Goal: Contribute content: Contribute content

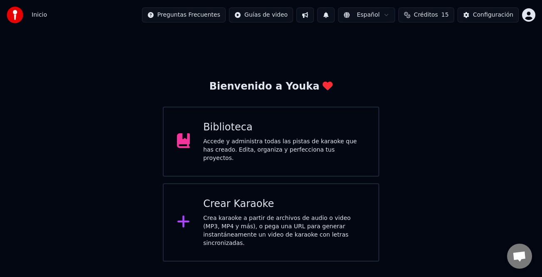
click at [298, 208] on div "Crear Karaoke Crea karaoke a partir de archivos de audio o video (MP3, MP4 y má…" at bounding box center [284, 222] width 162 height 50
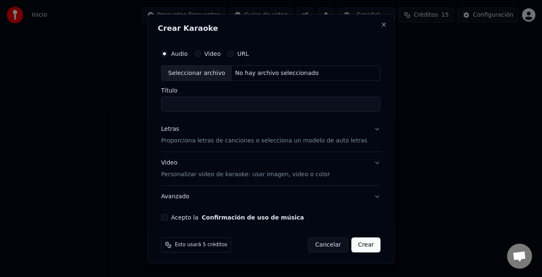
click at [185, 68] on div "Seleccionar archivo" at bounding box center [197, 72] width 70 height 15
type input "**********"
click at [175, 131] on div "Letras" at bounding box center [170, 129] width 18 height 8
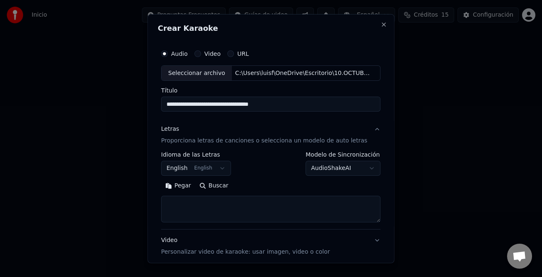
click at [182, 188] on button "Pegar" at bounding box center [178, 185] width 34 height 13
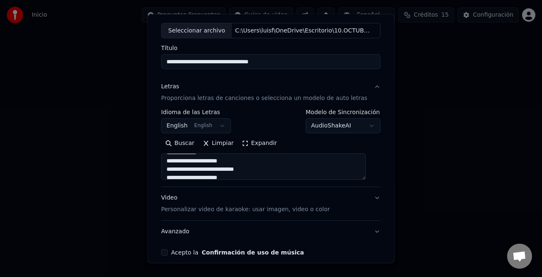
scroll to position [80, 0]
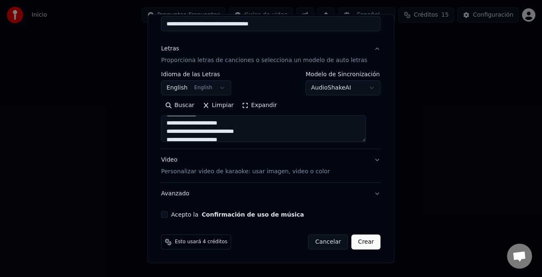
type textarea "**********"
click at [168, 215] on button "Acepto la Confirmación de uso de música" at bounding box center [164, 214] width 7 height 7
click at [359, 244] on button "Crear" at bounding box center [366, 242] width 29 height 15
select select "**"
type textarea "**********"
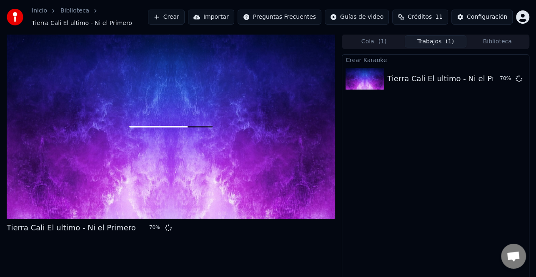
click at [183, 10] on button "Crear" at bounding box center [166, 17] width 37 height 15
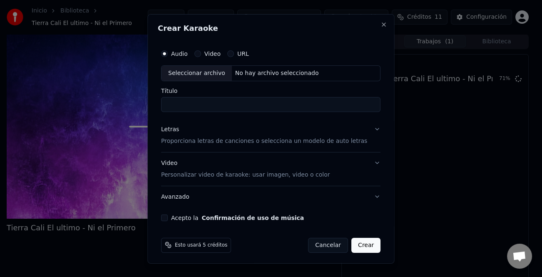
click at [188, 67] on div "Seleccionar archivo" at bounding box center [197, 72] width 70 height 15
type input "**********"
click at [175, 132] on div "Letras" at bounding box center [170, 129] width 18 height 8
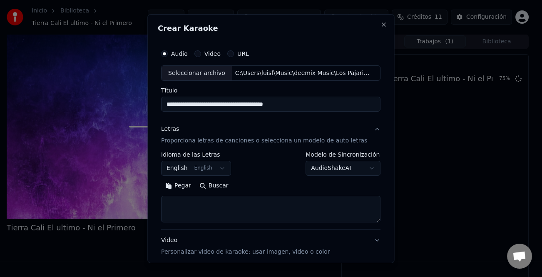
drag, startPoint x: 184, startPoint y: 190, endPoint x: 215, endPoint y: 200, distance: 32.5
click at [185, 189] on button "Pegar" at bounding box center [178, 185] width 34 height 13
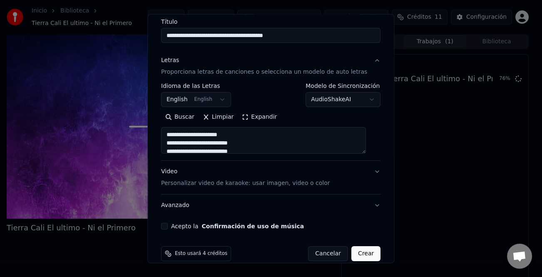
scroll to position [80, 0]
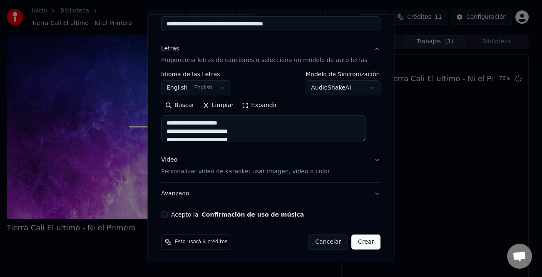
click at [174, 213] on div "Acepto la Confirmación de uso de música" at bounding box center [271, 214] width 220 height 7
type textarea "**********"
click at [168, 216] on button "Acepto la Confirmación de uso de música" at bounding box center [164, 214] width 7 height 7
click at [361, 244] on button "Crear" at bounding box center [366, 242] width 29 height 15
select select "**"
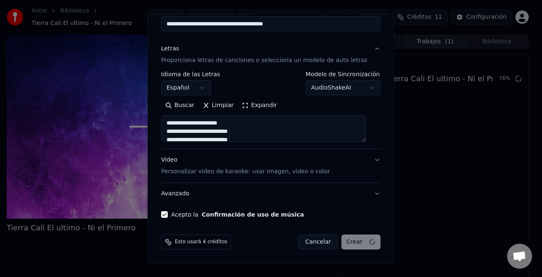
type textarea "**********"
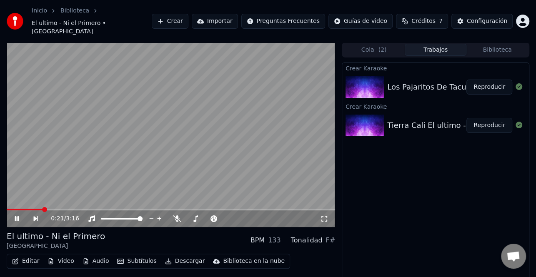
click at [18, 216] on icon at bounding box center [17, 218] width 4 height 5
click at [188, 24] on button "Crear" at bounding box center [170, 21] width 37 height 15
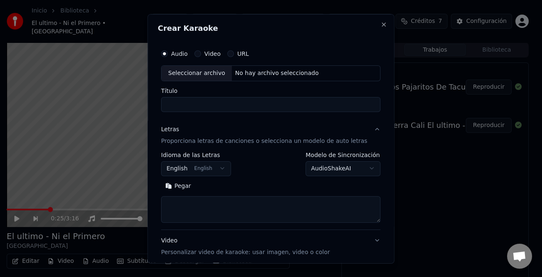
click at [195, 72] on div "Seleccionar archivo" at bounding box center [197, 72] width 70 height 15
type input "**********"
drag, startPoint x: 190, startPoint y: 188, endPoint x: 202, endPoint y: 192, distance: 12.6
click at [190, 188] on button "Pegar" at bounding box center [178, 185] width 34 height 13
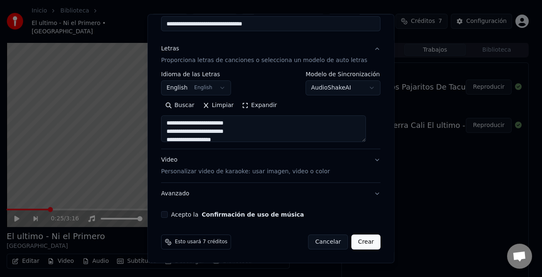
type textarea "**********"
click at [172, 214] on div "Acepto la Confirmación de uso de música" at bounding box center [271, 214] width 220 height 7
click at [168, 214] on button "Acepto la Confirmación de uso de música" at bounding box center [164, 214] width 7 height 7
click at [221, 102] on button "Limpiar" at bounding box center [218, 105] width 39 height 13
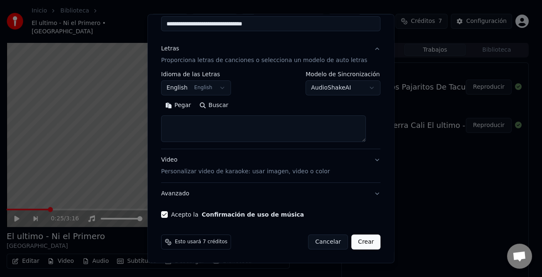
drag, startPoint x: 171, startPoint y: 102, endPoint x: 177, endPoint y: 103, distance: 5.9
click at [172, 102] on button "Pegar" at bounding box center [178, 105] width 34 height 13
click at [258, 106] on button "Expandir" at bounding box center [259, 105] width 43 height 13
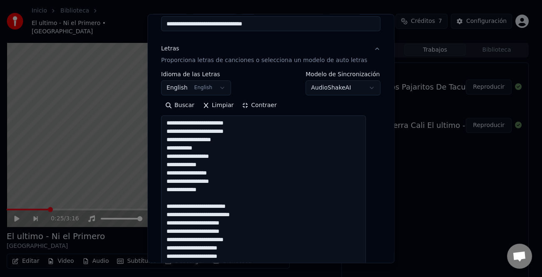
scroll to position [0, 0]
type textarea "**********"
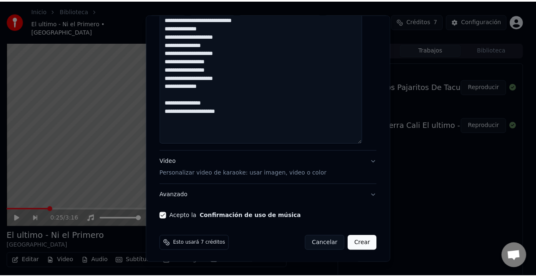
scroll to position [702, 0]
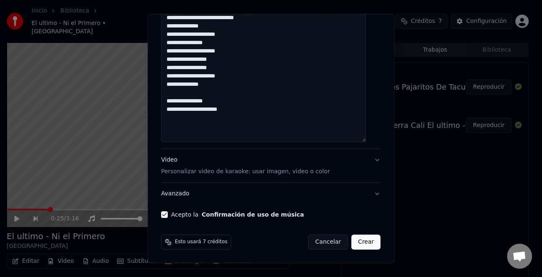
click at [360, 242] on button "Crear" at bounding box center [366, 242] width 29 height 15
select select "**"
type textarea "**********"
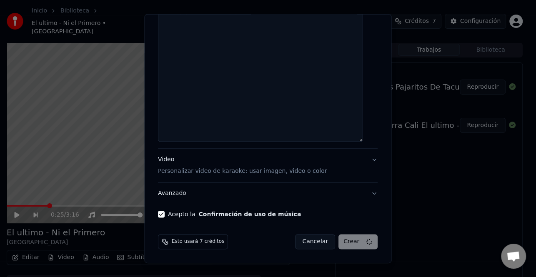
select select
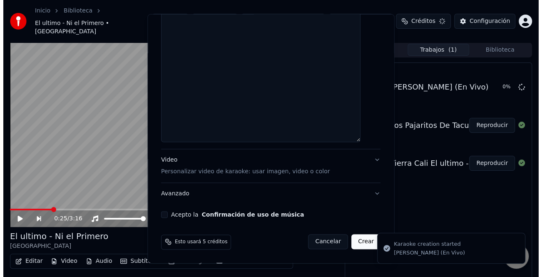
scroll to position [0, 0]
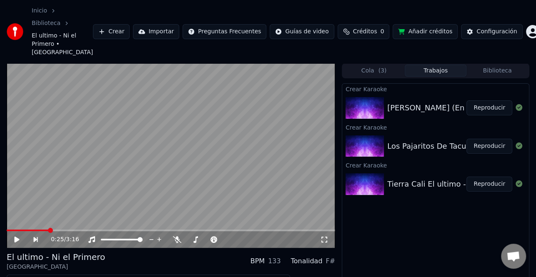
drag, startPoint x: 484, startPoint y: 207, endPoint x: 485, endPoint y: 195, distance: 11.3
click at [484, 207] on div "Crear Karaoke [PERSON_NAME] (En Vivo) Reproducir Crear Karaoke Los Pajaritos De…" at bounding box center [435, 200] width 187 height 235
click at [487, 177] on button "Reproducir" at bounding box center [489, 184] width 46 height 15
click at [17, 237] on icon at bounding box center [17, 239] width 4 height 5
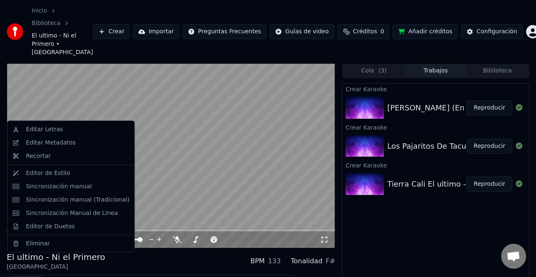
click at [27, 276] on button "Editar" at bounding box center [26, 282] width 34 height 12
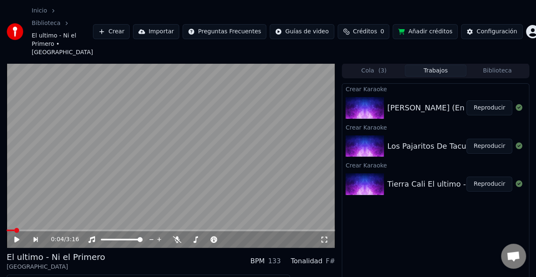
click at [158, 176] on video at bounding box center [171, 155] width 328 height 185
click at [30, 230] on span at bounding box center [60, 231] width 106 height 2
click at [14, 236] on icon at bounding box center [22, 239] width 19 height 7
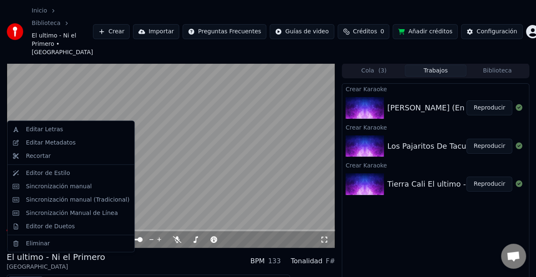
click at [28, 276] on button "Editar" at bounding box center [26, 282] width 34 height 12
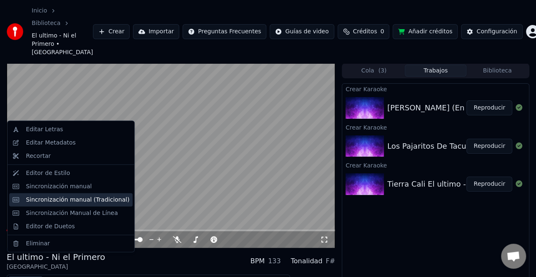
click at [87, 200] on div "Sincronización manual (Tradicional)" at bounding box center [77, 199] width 103 height 8
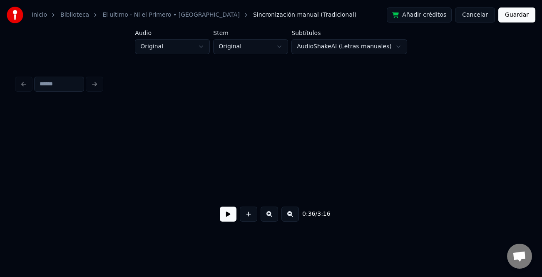
scroll to position [0, 3025]
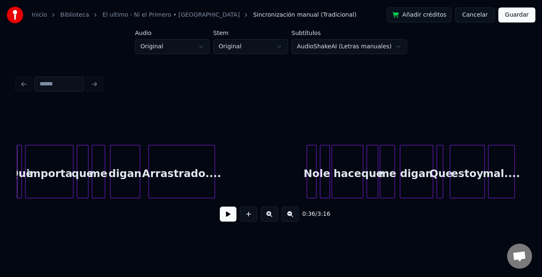
click at [226, 215] on button at bounding box center [228, 214] width 17 height 15
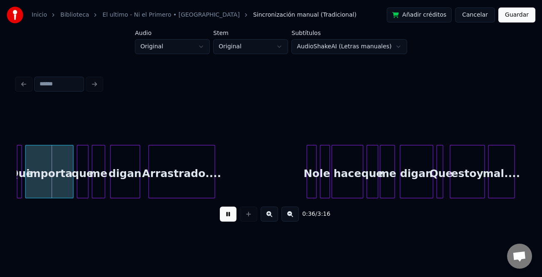
click at [267, 216] on button at bounding box center [269, 214] width 17 height 15
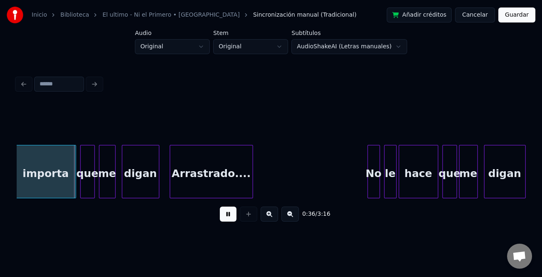
click at [267, 216] on button at bounding box center [269, 214] width 17 height 15
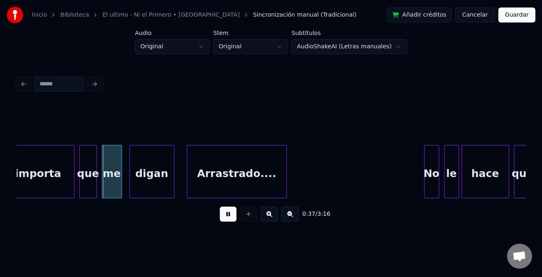
click at [267, 216] on button at bounding box center [269, 214] width 17 height 15
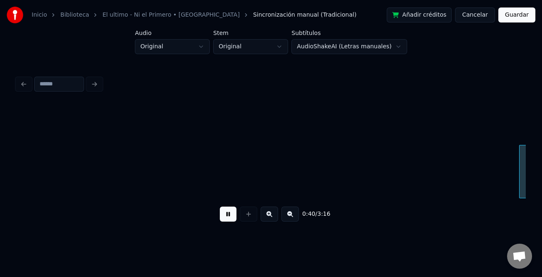
scroll to position [0, 5854]
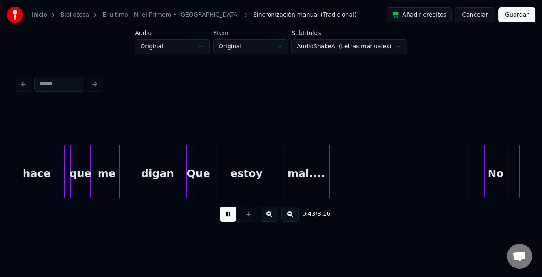
click at [290, 222] on button at bounding box center [290, 214] width 17 height 15
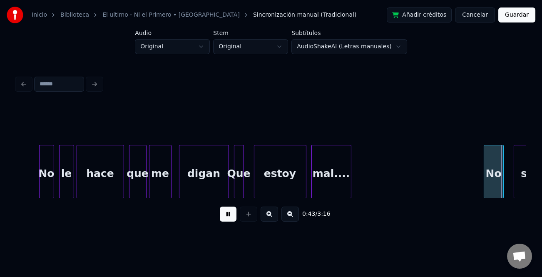
click at [290, 222] on button at bounding box center [290, 214] width 17 height 15
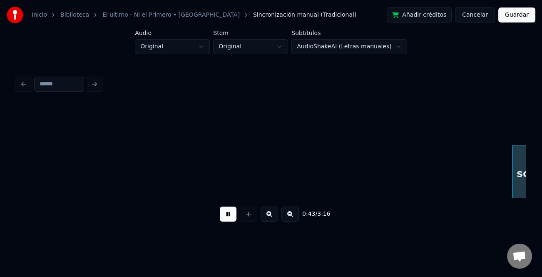
scroll to position [0, 4554]
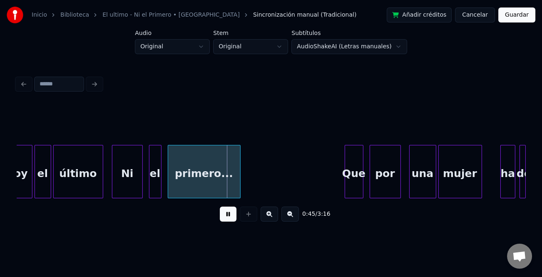
click at [114, 185] on div at bounding box center [113, 171] width 2 height 52
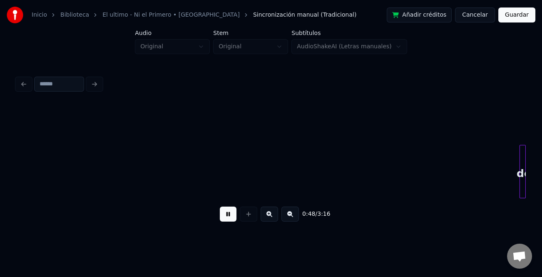
scroll to position [0, 5063]
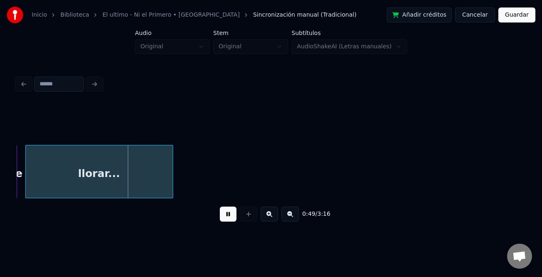
click at [226, 221] on button at bounding box center [228, 214] width 17 height 15
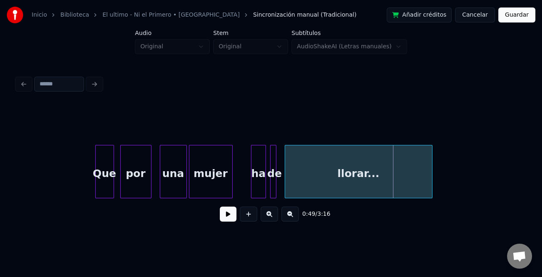
click at [255, 173] on div "ha" at bounding box center [259, 173] width 14 height 57
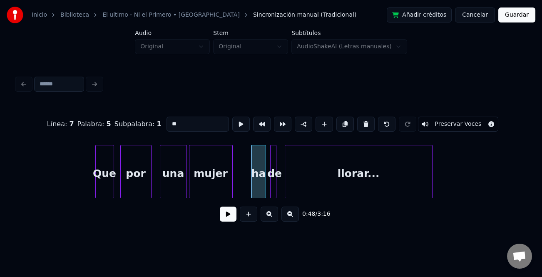
click at [172, 120] on input "**" at bounding box center [198, 124] width 62 height 15
click at [170, 120] on input "**" at bounding box center [198, 124] width 62 height 15
type input "**"
click at [231, 213] on button at bounding box center [228, 214] width 17 height 15
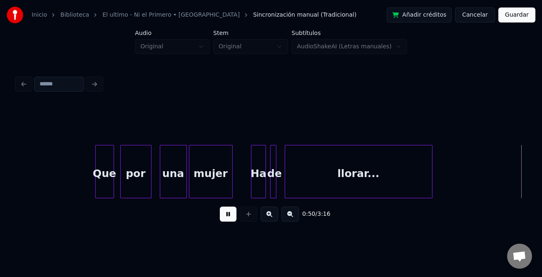
scroll to position [0, 5313]
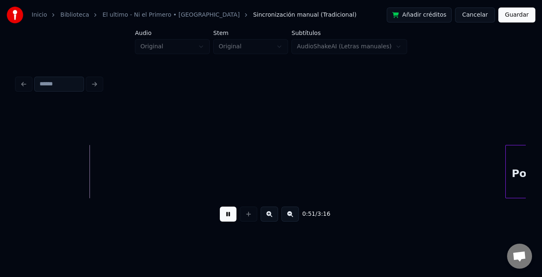
click at [506, 162] on div at bounding box center [507, 171] width 2 height 52
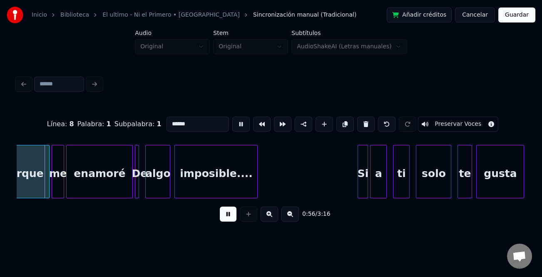
scroll to position [0, 5802]
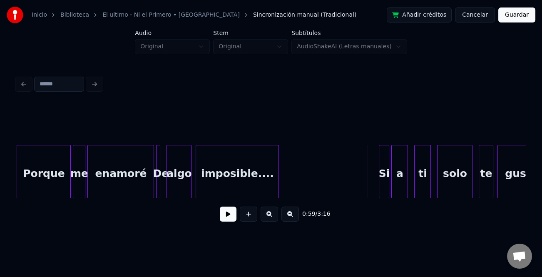
drag, startPoint x: 226, startPoint y: 220, endPoint x: 347, endPoint y: 213, distance: 121.4
click at [226, 220] on button at bounding box center [228, 214] width 17 height 15
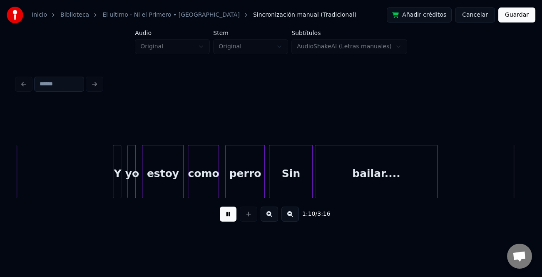
scroll to position [0, 7331]
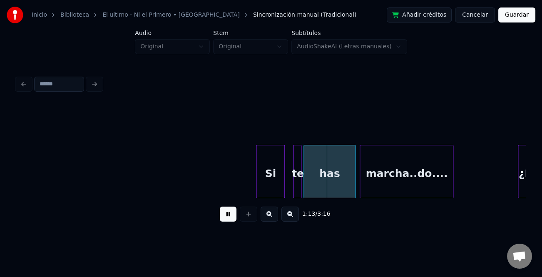
click at [258, 172] on div at bounding box center [258, 171] width 2 height 52
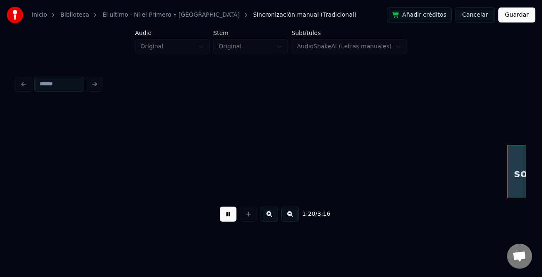
scroll to position [0, 8349]
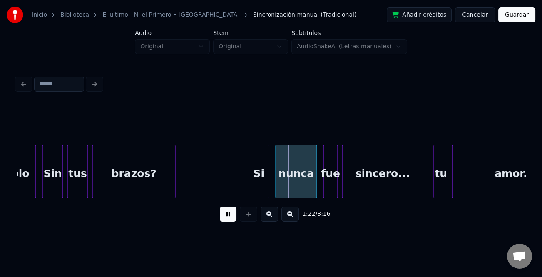
click at [251, 165] on div "Si" at bounding box center [259, 173] width 20 height 57
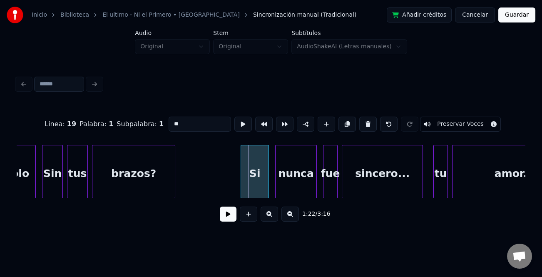
click at [241, 172] on div at bounding box center [242, 171] width 2 height 52
click at [230, 220] on button at bounding box center [228, 214] width 17 height 15
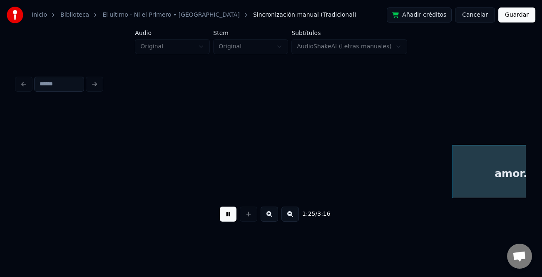
scroll to position [0, 8858]
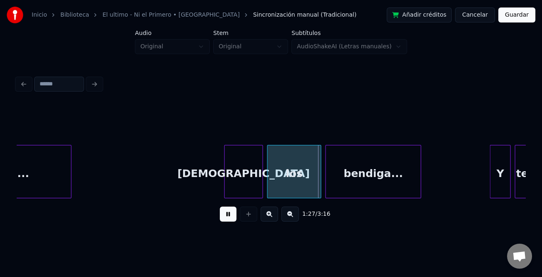
click at [226, 168] on div at bounding box center [226, 171] width 2 height 52
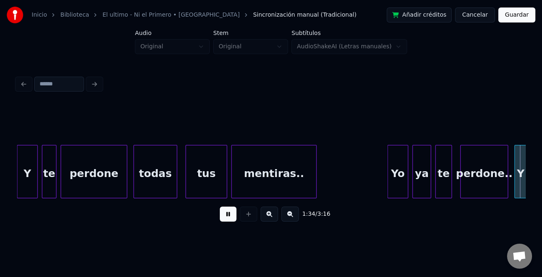
scroll to position [0, 9842]
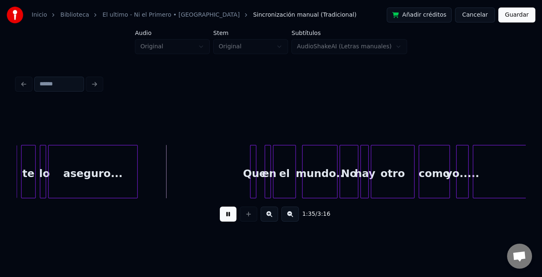
click at [228, 215] on button at bounding box center [228, 214] width 17 height 15
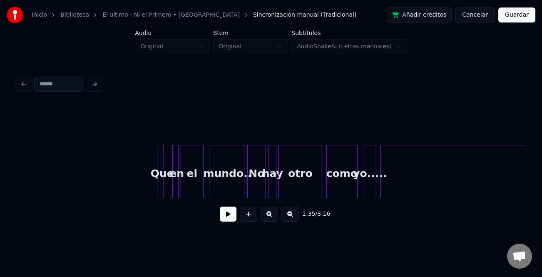
scroll to position [0, 9999]
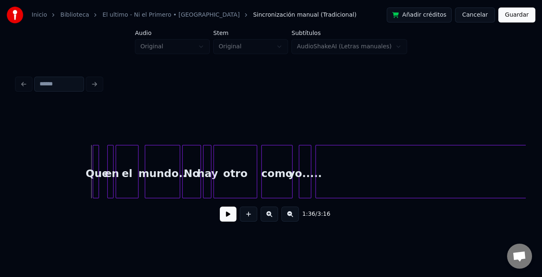
click at [93, 185] on div "Que" at bounding box center [96, 171] width 6 height 53
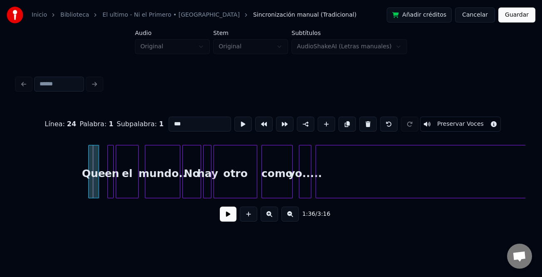
click at [90, 185] on div at bounding box center [90, 171] width 2 height 52
click at [100, 186] on div at bounding box center [101, 171] width 2 height 52
click at [85, 182] on div "Que en el mundo.. No hay otro como yo..... Instrumental.." at bounding box center [255, 171] width 20476 height 53
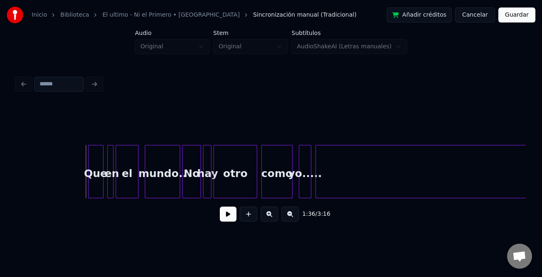
click at [231, 214] on button at bounding box center [228, 214] width 17 height 15
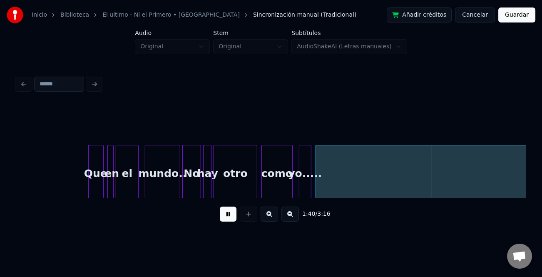
click at [228, 210] on button at bounding box center [228, 214] width 17 height 15
click at [284, 215] on button at bounding box center [290, 214] width 17 height 15
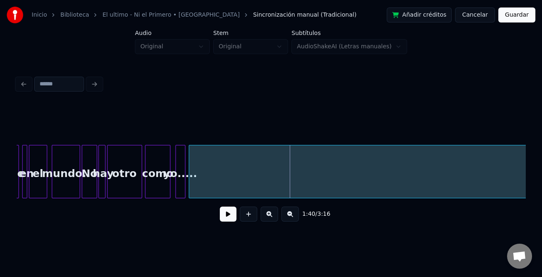
scroll to position [0, 8119]
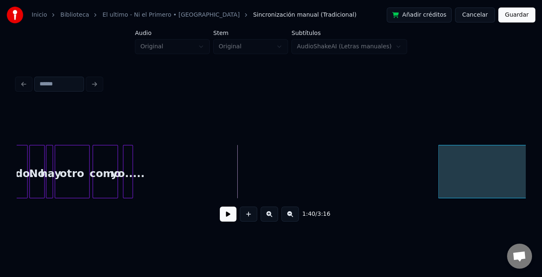
click at [439, 182] on div at bounding box center [440, 171] width 2 height 52
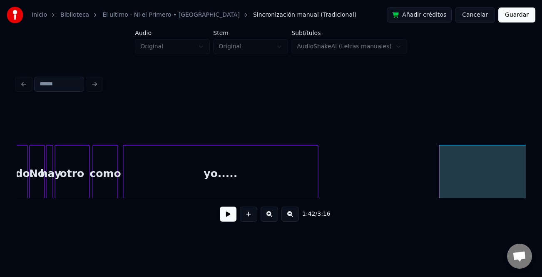
click at [318, 190] on div at bounding box center [316, 171] width 2 height 52
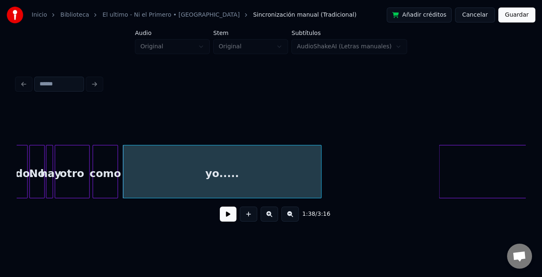
click at [100, 190] on div "como" at bounding box center [105, 173] width 24 height 57
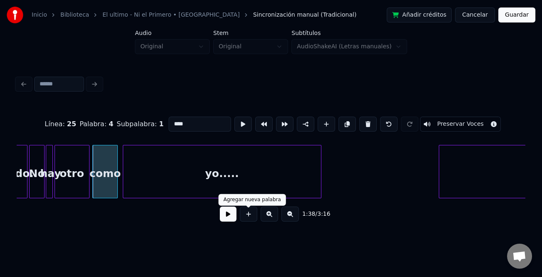
click at [235, 215] on button at bounding box center [228, 214] width 17 height 15
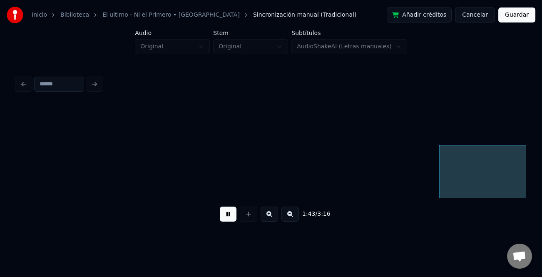
click at [233, 219] on button at bounding box center [228, 214] width 17 height 15
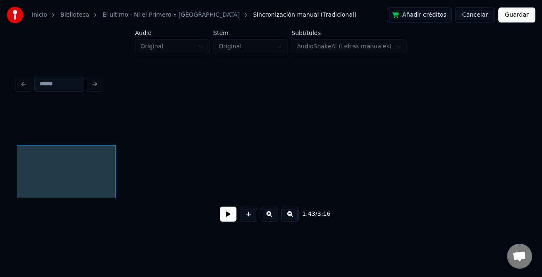
scroll to position [0, 9051]
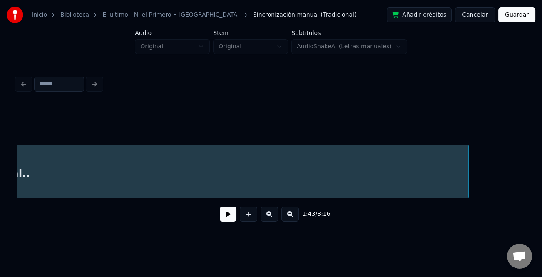
click at [469, 174] on div at bounding box center [467, 171] width 2 height 52
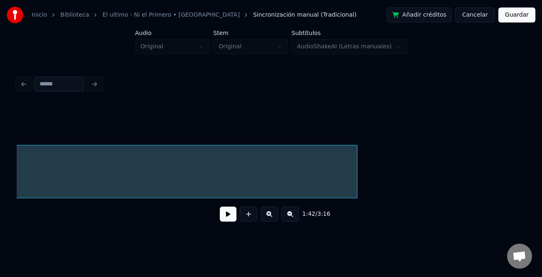
scroll to position [0, 9195]
click at [285, 219] on button at bounding box center [290, 214] width 17 height 15
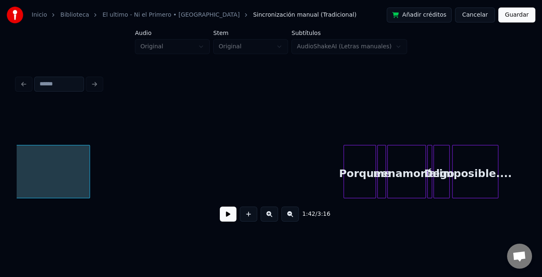
click at [287, 219] on button at bounding box center [290, 214] width 17 height 15
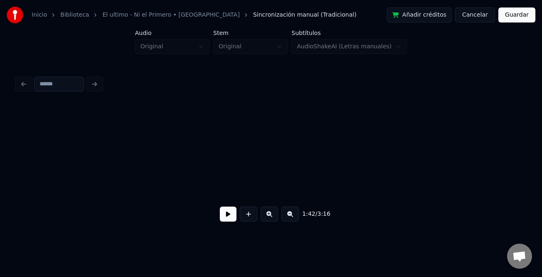
scroll to position [0, 4923]
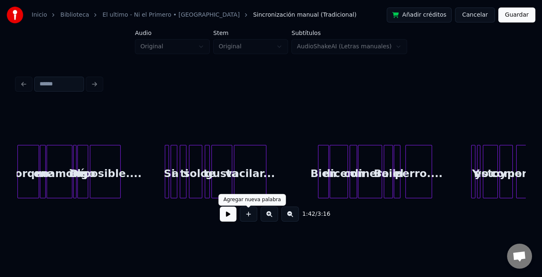
click at [233, 217] on button at bounding box center [228, 214] width 17 height 15
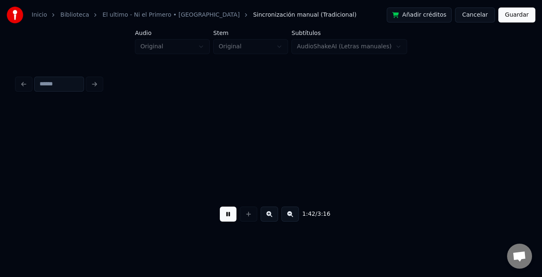
scroll to position [0, 4271]
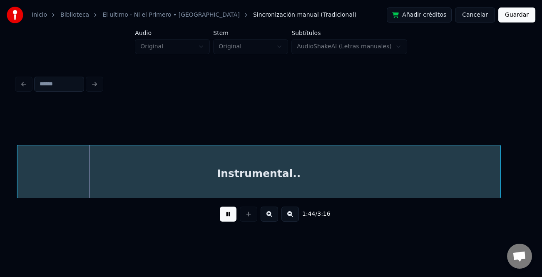
click at [225, 217] on button at bounding box center [228, 214] width 17 height 15
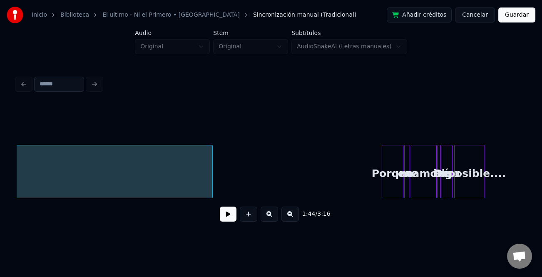
scroll to position [0, 4592]
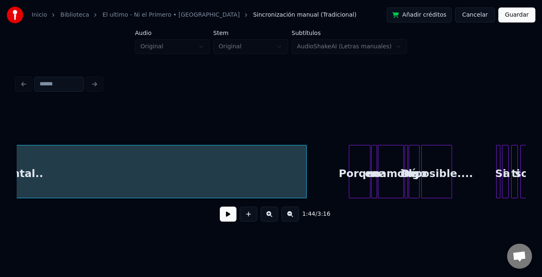
click at [307, 183] on div at bounding box center [305, 171] width 2 height 52
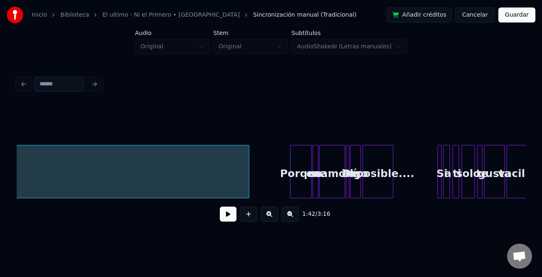
scroll to position [0, 4638]
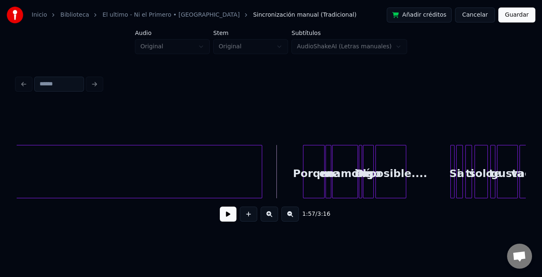
click at [230, 212] on button at bounding box center [228, 214] width 17 height 15
click at [274, 219] on button at bounding box center [269, 214] width 17 height 15
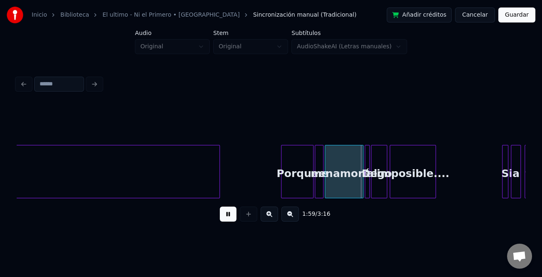
click at [274, 219] on button at bounding box center [269, 214] width 17 height 15
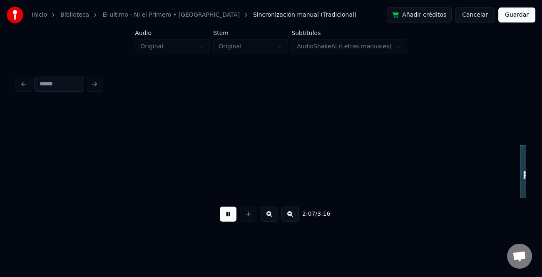
scroll to position [0, 10630]
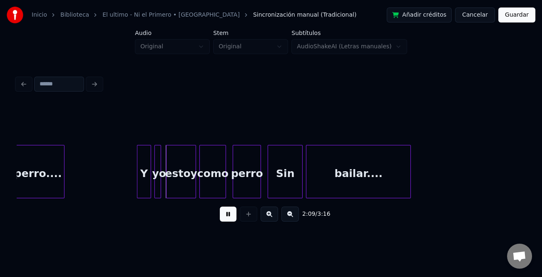
click at [137, 181] on div at bounding box center [138, 171] width 2 height 52
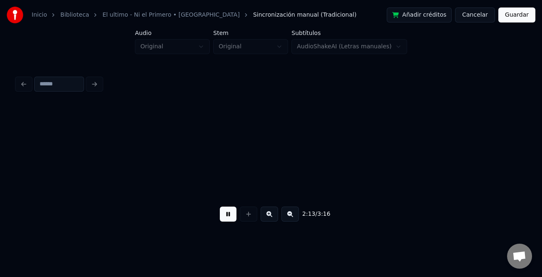
scroll to position [0, 11139]
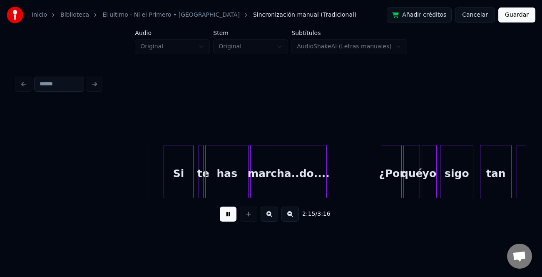
click at [164, 183] on div at bounding box center [165, 171] width 2 height 52
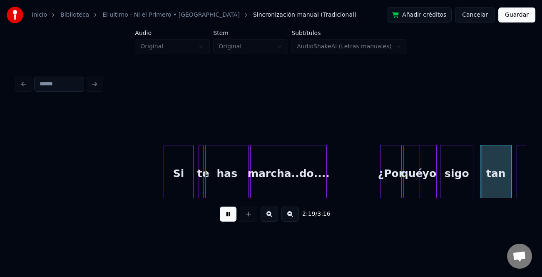
click at [381, 174] on div at bounding box center [382, 171] width 2 height 52
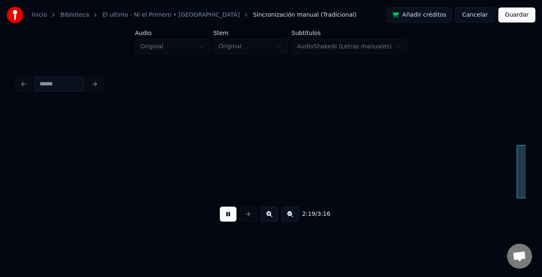
scroll to position [0, 11648]
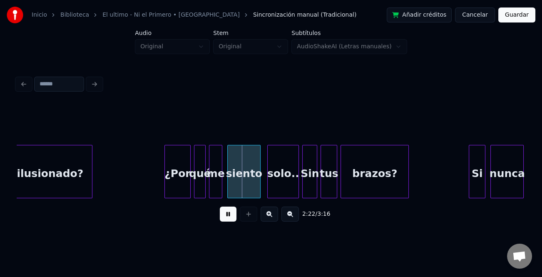
click at [165, 166] on div at bounding box center [166, 171] width 2 height 52
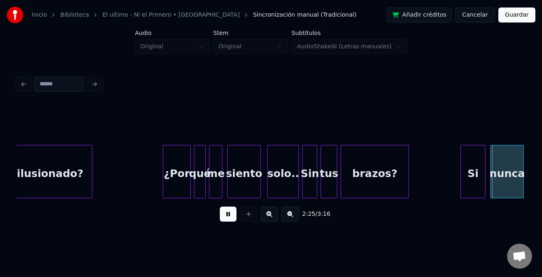
click at [461, 162] on div at bounding box center [462, 171] width 2 height 52
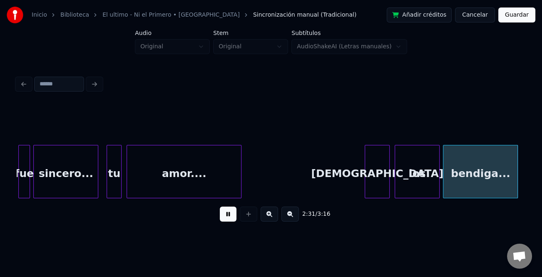
scroll to position [0, 12666]
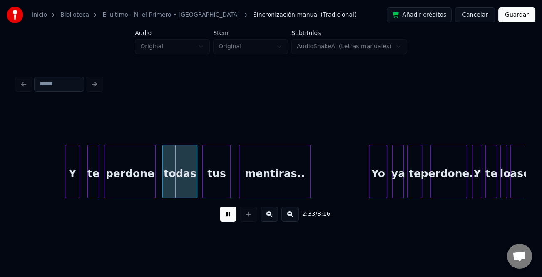
click at [74, 177] on div "Y" at bounding box center [72, 173] width 14 height 57
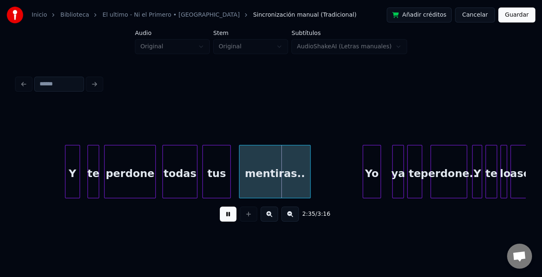
click at [369, 175] on div "Yo" at bounding box center [371, 173] width 17 height 57
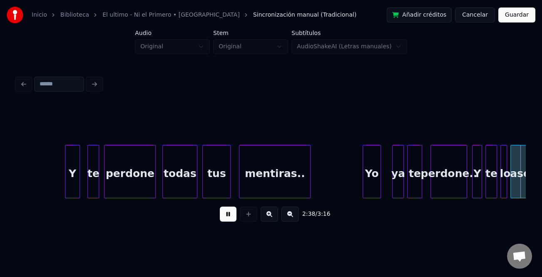
scroll to position [0, 13176]
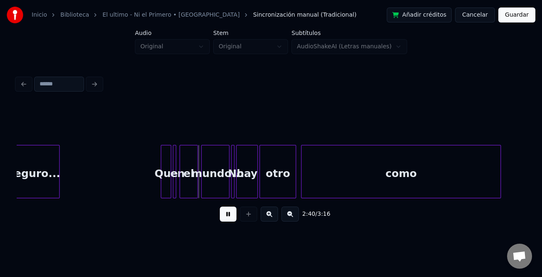
click at [162, 187] on div at bounding box center [162, 171] width 2 height 52
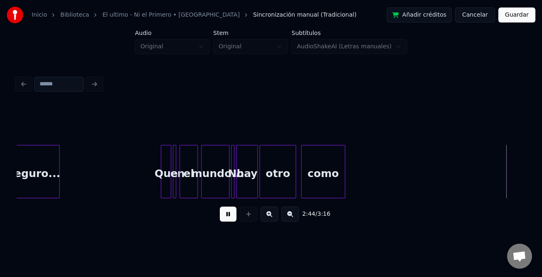
click at [344, 190] on div at bounding box center [343, 171] width 2 height 52
click at [224, 213] on button at bounding box center [228, 214] width 17 height 15
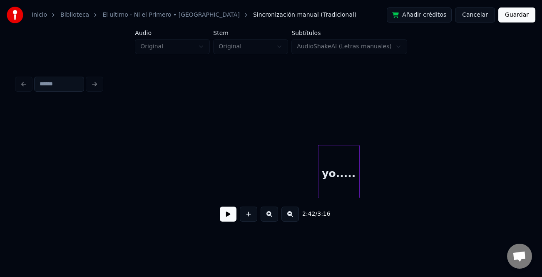
scroll to position [0, 14901]
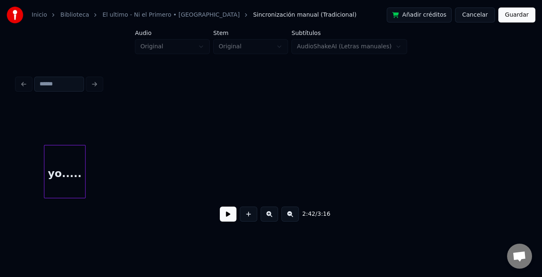
click at [56, 189] on div "yo....." at bounding box center [65, 173] width 41 height 57
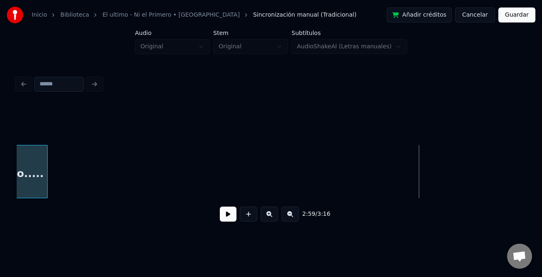
scroll to position [0, 14484]
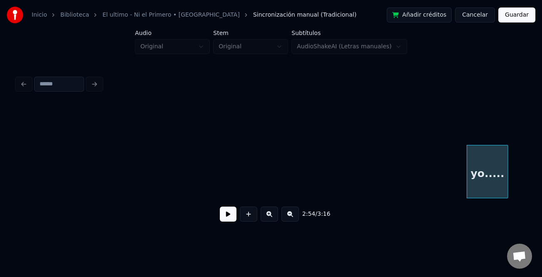
scroll to position [0, 14035]
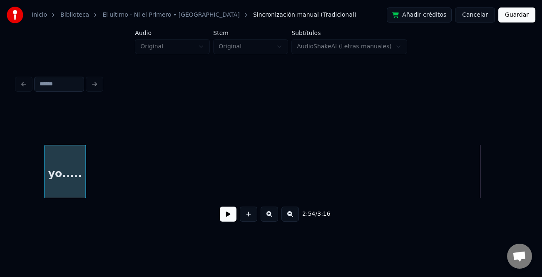
click at [54, 171] on div "yo....." at bounding box center [65, 173] width 41 height 57
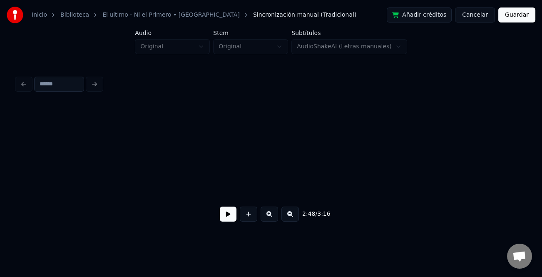
scroll to position [0, 13957]
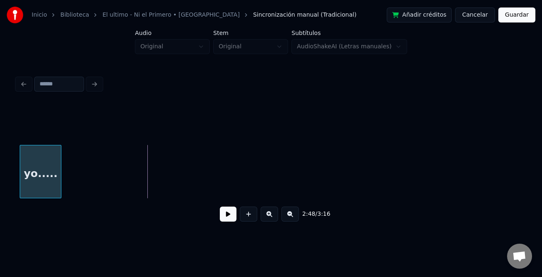
click at [6, 172] on div "Inicio Biblioteca El ultimo - Ni el Primero • Tierra Cali Sincronización manual…" at bounding box center [271, 117] width 542 height 234
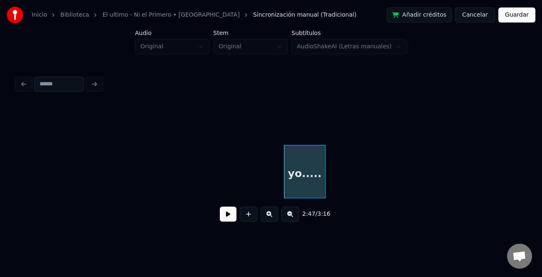
scroll to position [0, 13576]
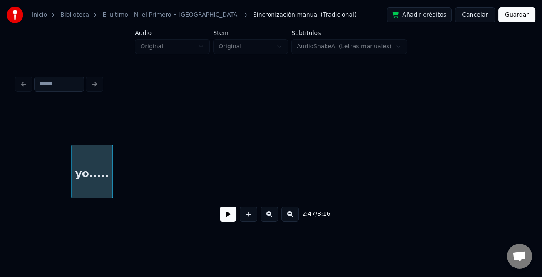
click at [79, 163] on div "yo....." at bounding box center [92, 173] width 41 height 57
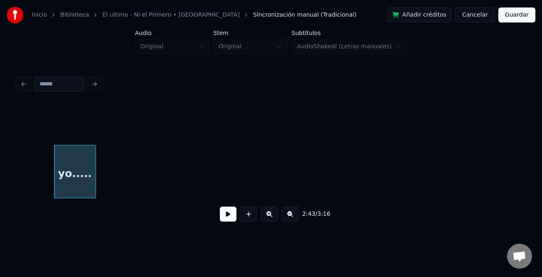
scroll to position [0, 13235]
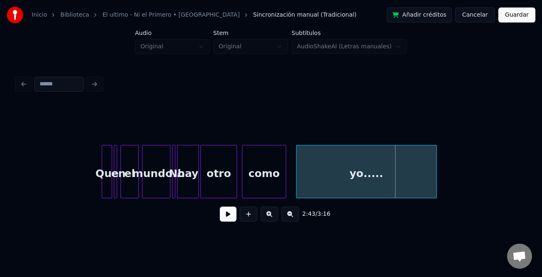
click at [297, 190] on div at bounding box center [298, 171] width 2 height 52
click at [365, 185] on div "yo....." at bounding box center [364, 173] width 140 height 57
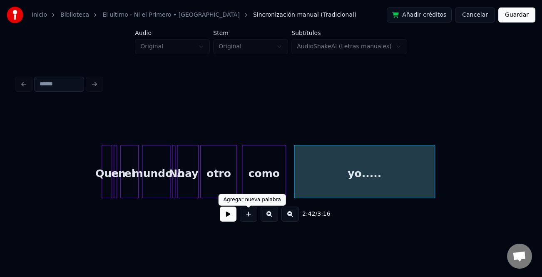
click at [237, 219] on div "2:42 / 3:16" at bounding box center [271, 214] width 496 height 18
click at [230, 219] on button at bounding box center [228, 214] width 17 height 15
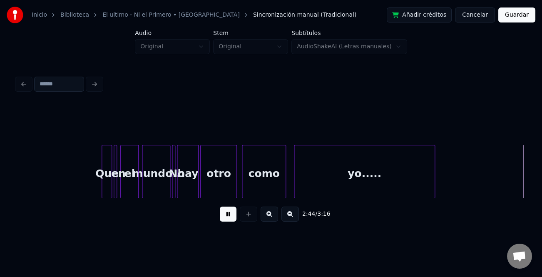
drag, startPoint x: 230, startPoint y: 215, endPoint x: 443, endPoint y: 67, distance: 259.9
click at [230, 215] on button at bounding box center [228, 214] width 17 height 15
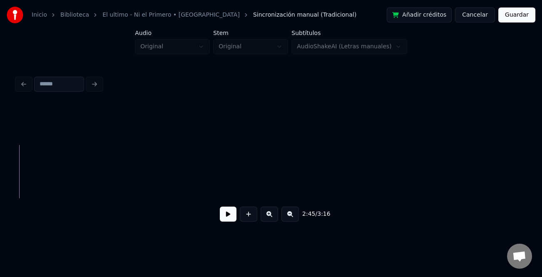
click at [525, 17] on button "Guardar" at bounding box center [517, 14] width 37 height 15
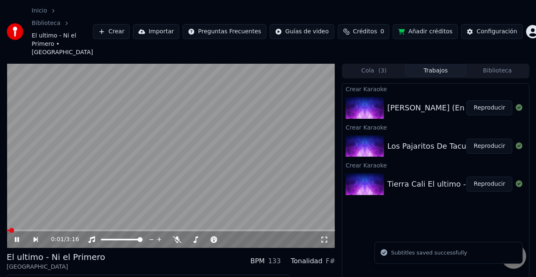
click at [188, 276] on button "Descargar" at bounding box center [185, 282] width 47 height 12
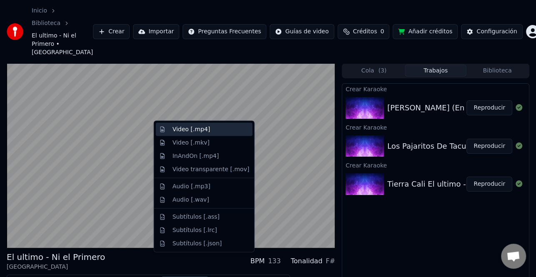
click at [207, 131] on div "Video [.mp4]" at bounding box center [210, 129] width 77 height 8
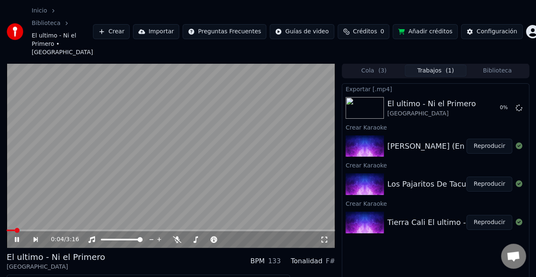
click at [493, 177] on button "Reproducir" at bounding box center [489, 184] width 46 height 15
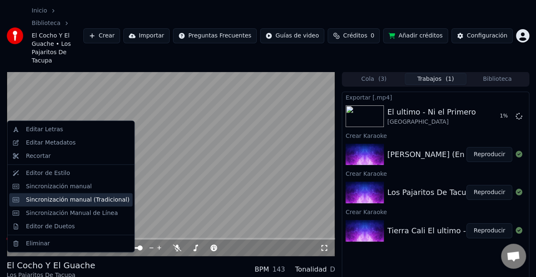
click at [89, 202] on div "Sincronización manual (Tradicional)" at bounding box center [77, 199] width 103 height 8
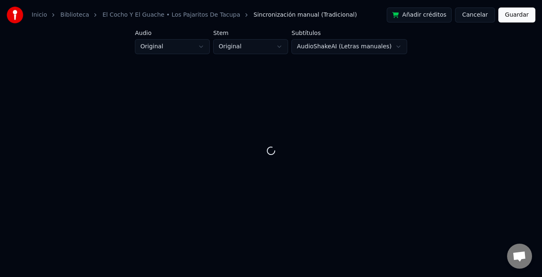
click at [484, 15] on button "Cancelar" at bounding box center [475, 14] width 40 height 15
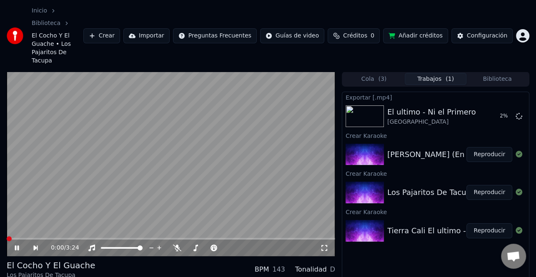
click at [17, 245] on icon at bounding box center [17, 247] width 4 height 5
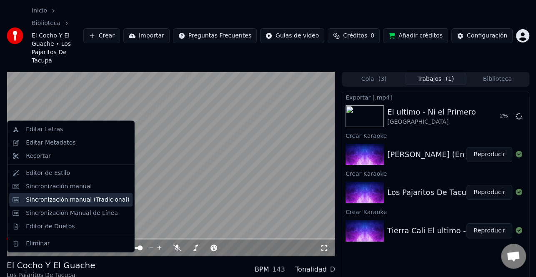
click at [66, 198] on div "Sincronización manual (Tradicional)" at bounding box center [77, 199] width 103 height 8
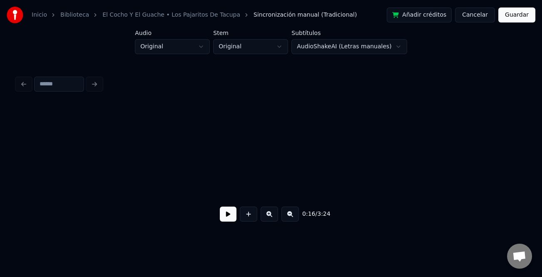
scroll to position [0, 1386]
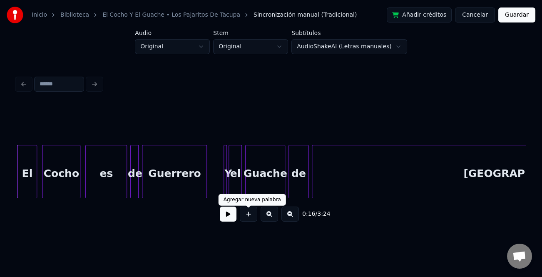
click at [233, 217] on button at bounding box center [228, 214] width 17 height 15
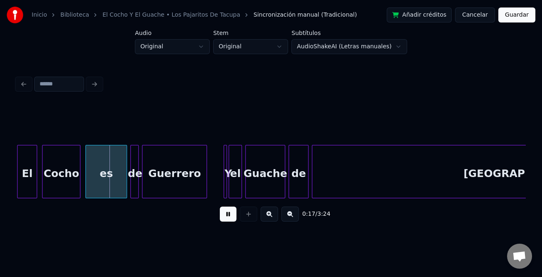
click at [233, 217] on button at bounding box center [228, 214] width 17 height 15
click at [484, 12] on button "Cancelar" at bounding box center [475, 14] width 40 height 15
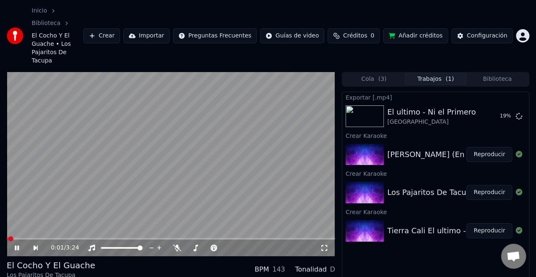
click at [16, 240] on div "0:01 / 3:24" at bounding box center [171, 248] width 328 height 17
click at [18, 245] on icon at bounding box center [17, 247] width 4 height 5
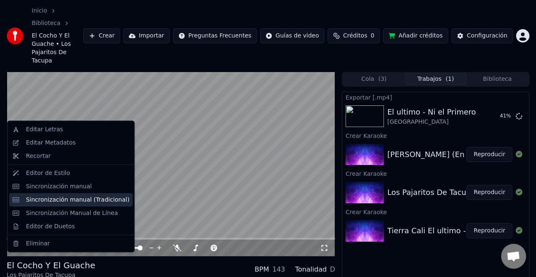
click at [83, 200] on div "Sincronización manual (Tradicional)" at bounding box center [77, 199] width 103 height 8
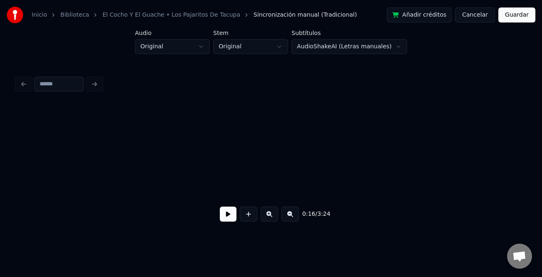
scroll to position [0, 1386]
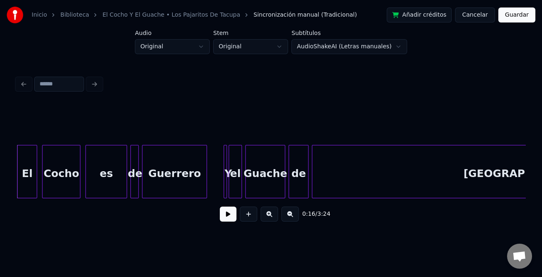
click at [220, 211] on button at bounding box center [228, 214] width 17 height 15
click at [224, 176] on div "Y" at bounding box center [226, 171] width 5 height 53
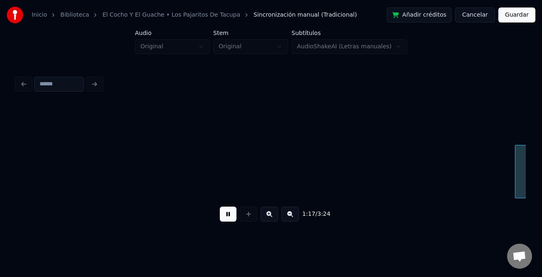
scroll to position [0, 6481]
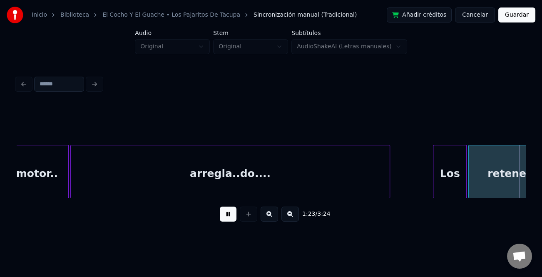
click at [434, 176] on div at bounding box center [435, 171] width 2 height 52
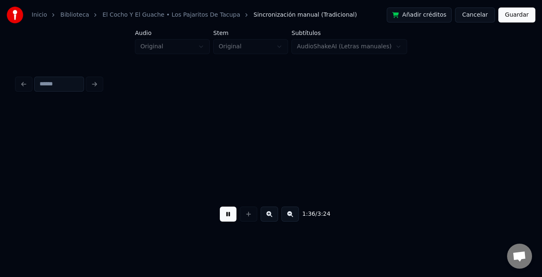
scroll to position [0, 8009]
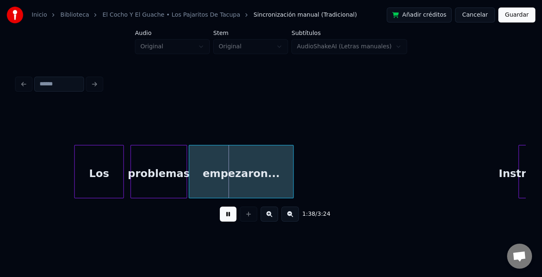
click at [75, 182] on div at bounding box center [76, 171] width 2 height 52
click at [292, 216] on button at bounding box center [290, 214] width 17 height 15
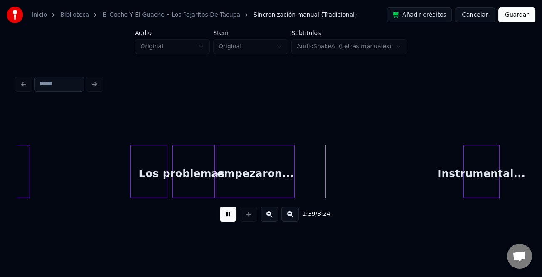
click at [292, 216] on button at bounding box center [290, 214] width 17 height 15
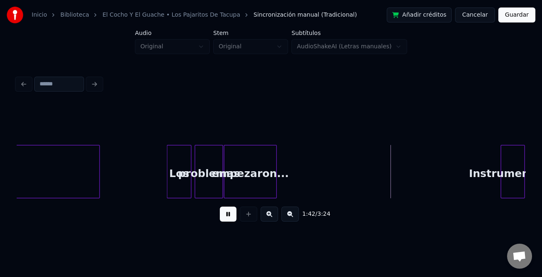
click at [539, 181] on div "Inicio Biblioteca El Cocho Y El Guache • Los Pajaritos De Tacupa Sincronización…" at bounding box center [271, 117] width 542 height 234
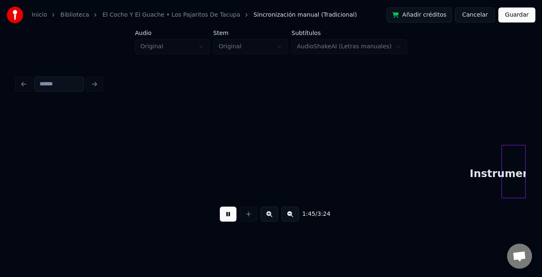
scroll to position [0, 4392]
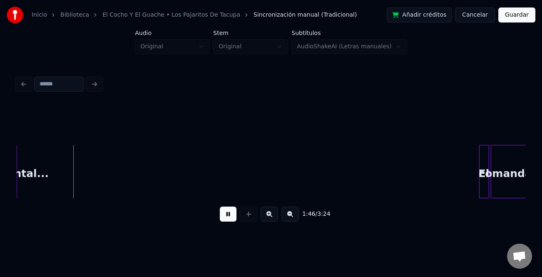
drag, startPoint x: 230, startPoint y: 220, endPoint x: 299, endPoint y: 205, distance: 70.8
click at [231, 219] on button at bounding box center [228, 214] width 17 height 15
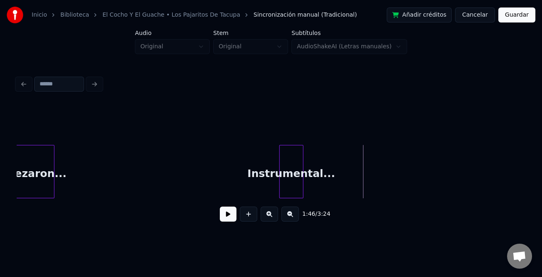
scroll to position [0, 4065]
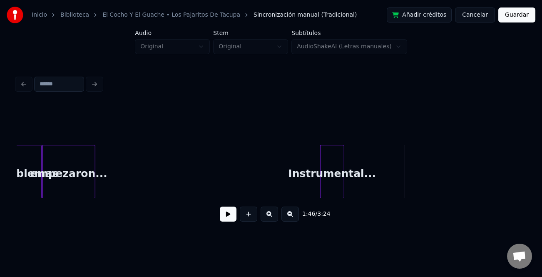
click at [95, 182] on div "empezaron..." at bounding box center [68, 171] width 52 height 53
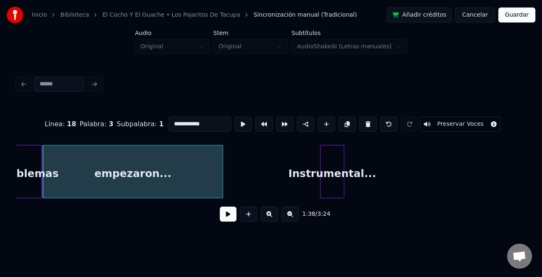
click at [223, 190] on div at bounding box center [221, 171] width 2 height 52
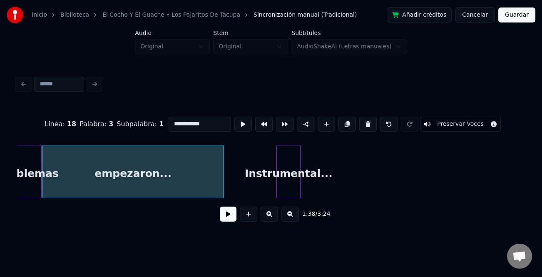
click at [288, 191] on div "Instrumental..." at bounding box center [288, 173] width 23 height 57
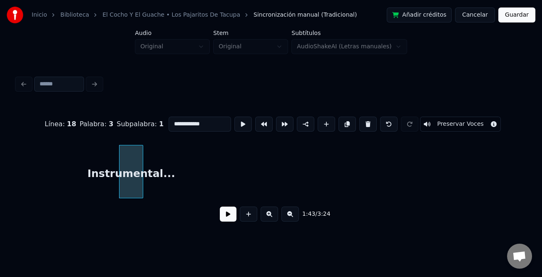
scroll to position [0, 4297]
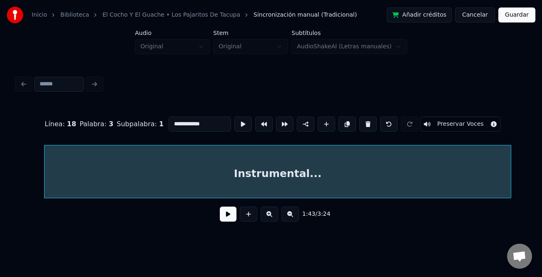
click at [519, 197] on div "Instrumental..." at bounding box center [271, 171] width 509 height 53
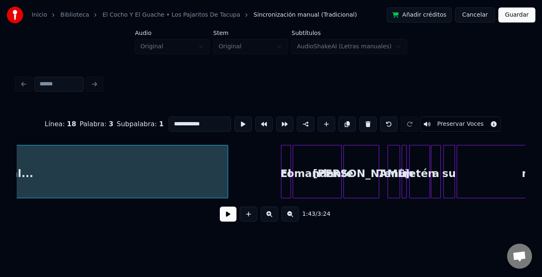
scroll to position [0, 4645]
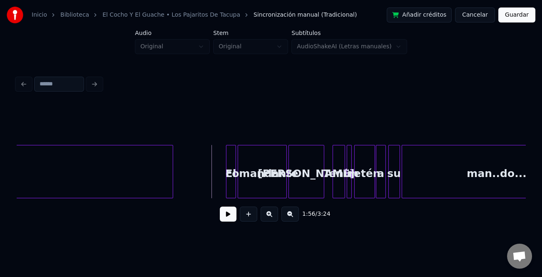
click at [225, 222] on button at bounding box center [228, 214] width 17 height 15
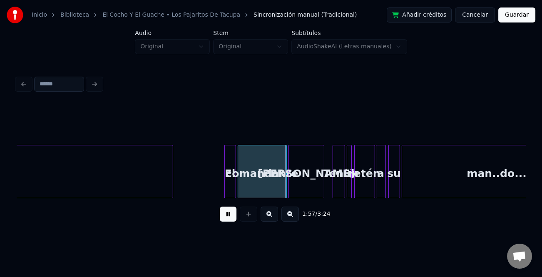
click at [225, 190] on div at bounding box center [226, 171] width 2 height 52
click at [266, 218] on button at bounding box center [269, 214] width 17 height 15
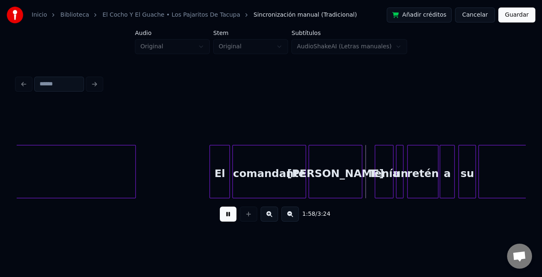
click at [276, 218] on button at bounding box center [269, 214] width 17 height 15
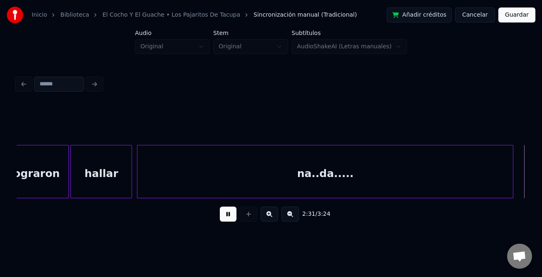
scroll to position [0, 12622]
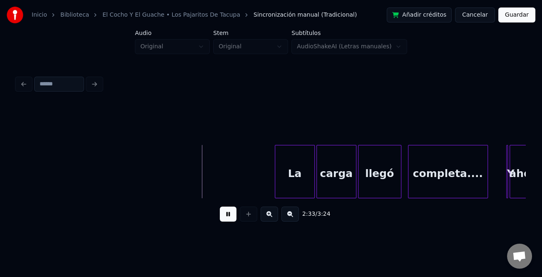
click at [275, 179] on div at bounding box center [276, 171] width 2 height 52
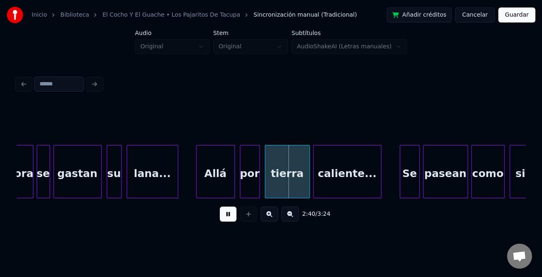
click at [197, 182] on div at bounding box center [198, 171] width 2 height 52
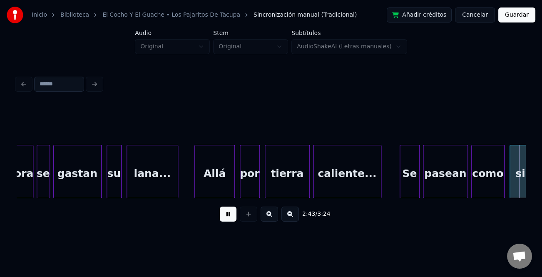
scroll to position [0, 13641]
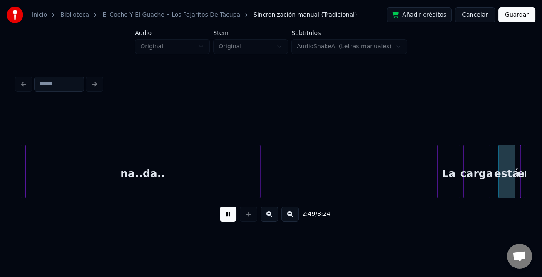
click at [438, 170] on div at bounding box center [439, 171] width 2 height 52
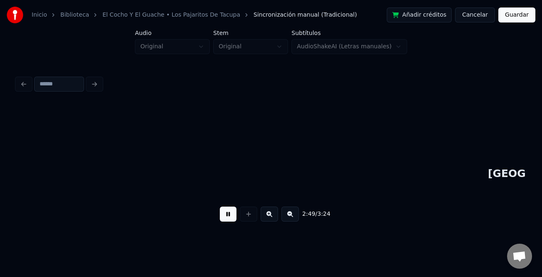
scroll to position [0, 14150]
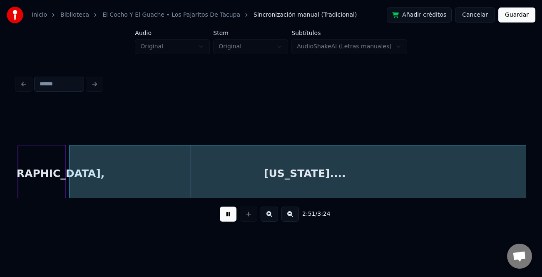
click at [288, 214] on button at bounding box center [290, 214] width 17 height 15
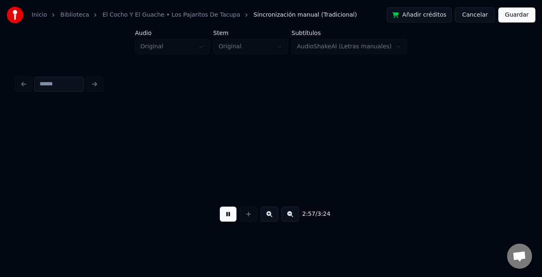
scroll to position [0, 11079]
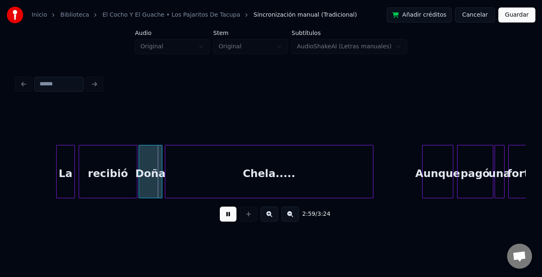
click at [57, 183] on div at bounding box center [58, 171] width 2 height 52
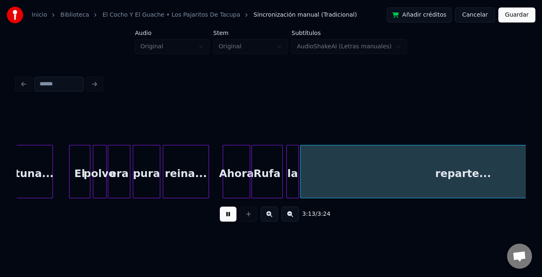
scroll to position [0, 12098]
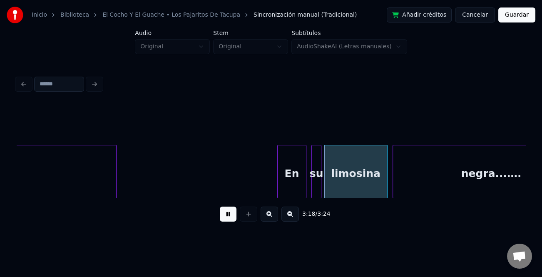
click at [278, 174] on div at bounding box center [279, 171] width 2 height 52
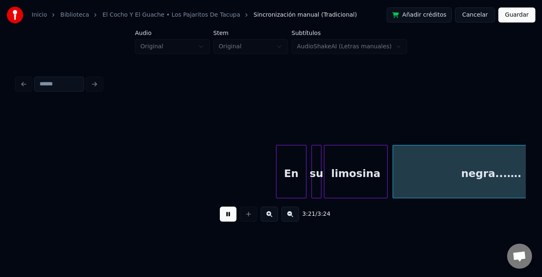
scroll to position [0, 12284]
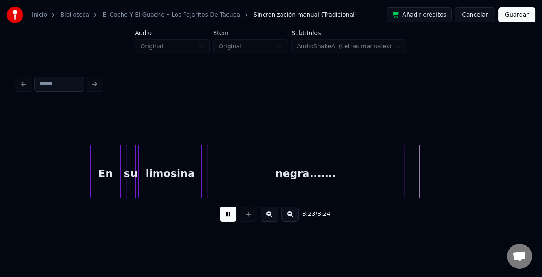
click at [519, 18] on button "Guardar" at bounding box center [517, 14] width 37 height 15
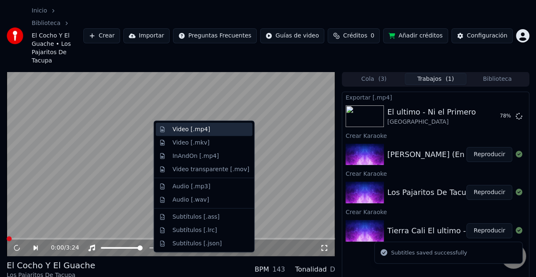
click at [211, 131] on div "Video [.mp4]" at bounding box center [210, 129] width 77 height 8
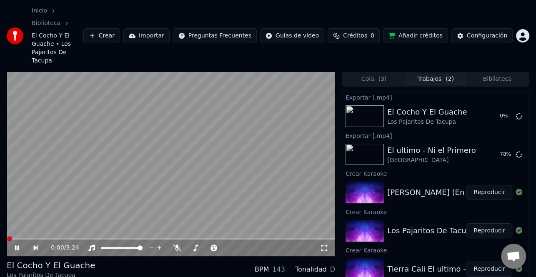
click at [496, 185] on button "Reproducir" at bounding box center [489, 192] width 46 height 15
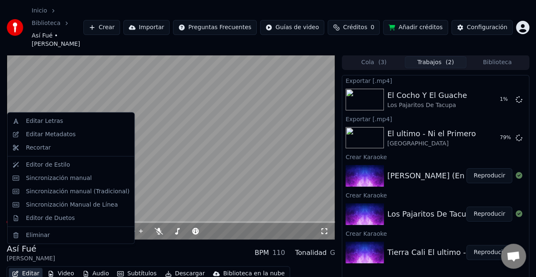
click at [25, 268] on button "Editar" at bounding box center [26, 274] width 34 height 12
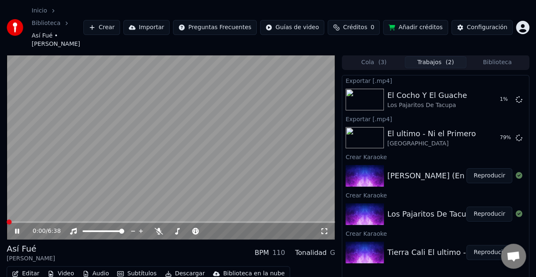
click at [235, 227] on div "0:00 / 6:38" at bounding box center [175, 231] width 287 height 8
click at [17, 228] on icon at bounding box center [22, 231] width 19 height 7
click at [32, 268] on button "Editar" at bounding box center [26, 274] width 34 height 12
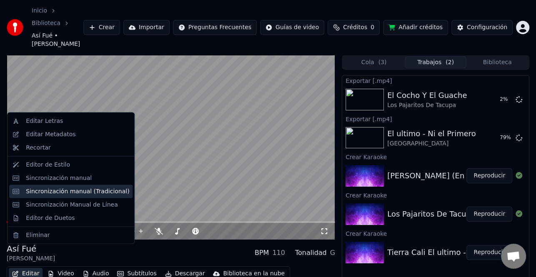
click at [86, 194] on div "Sincronización manual (Tradicional)" at bounding box center [77, 191] width 103 height 8
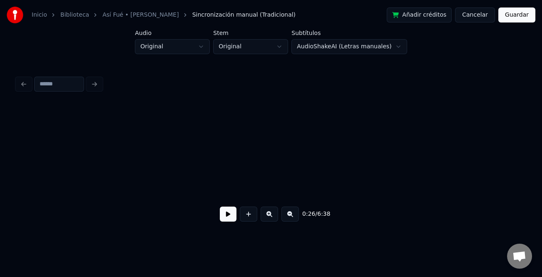
scroll to position [0, 1632]
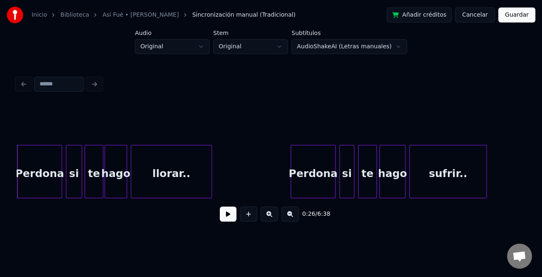
drag, startPoint x: 223, startPoint y: 211, endPoint x: 227, endPoint y: 215, distance: 5.3
click at [226, 214] on button at bounding box center [228, 214] width 17 height 15
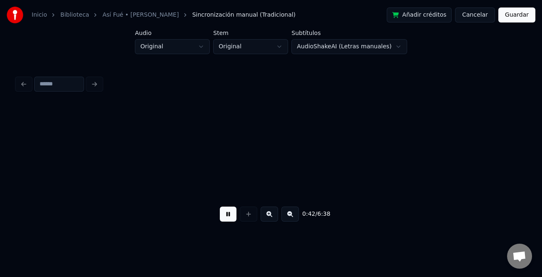
scroll to position [0, 2650]
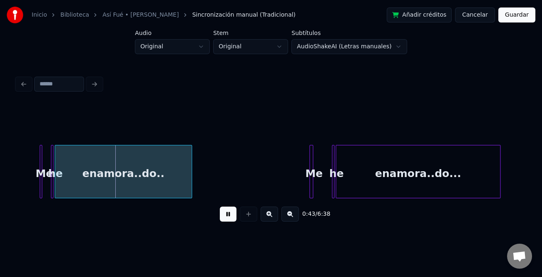
click at [43, 187] on div "Me" at bounding box center [47, 171] width 15 height 53
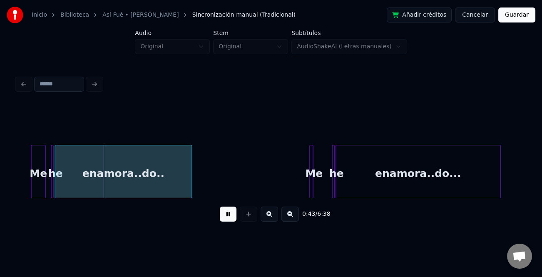
click at [34, 190] on div "Me" at bounding box center [38, 173] width 14 height 57
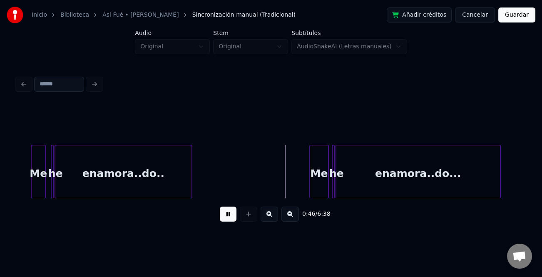
click at [327, 189] on div at bounding box center [327, 171] width 2 height 52
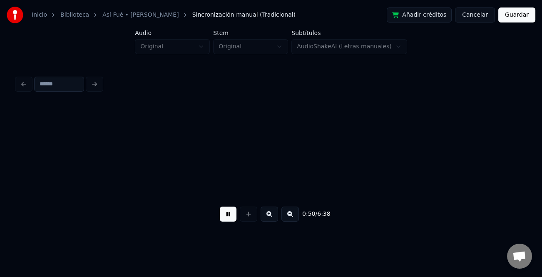
scroll to position [0, 3159]
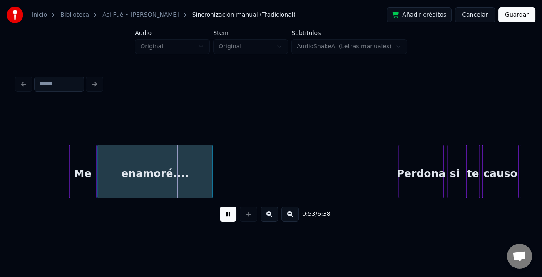
click at [70, 186] on div at bounding box center [71, 171] width 2 height 52
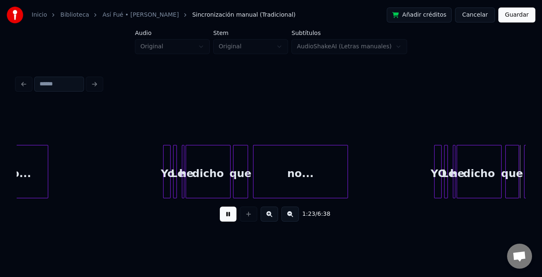
scroll to position [0, 5196]
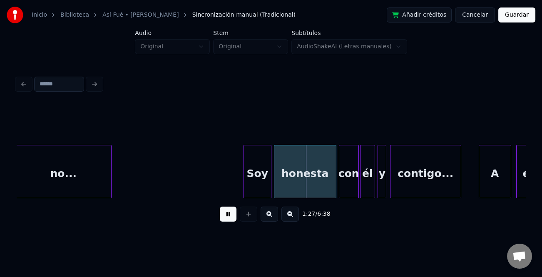
click at [245, 162] on div at bounding box center [245, 171] width 2 height 52
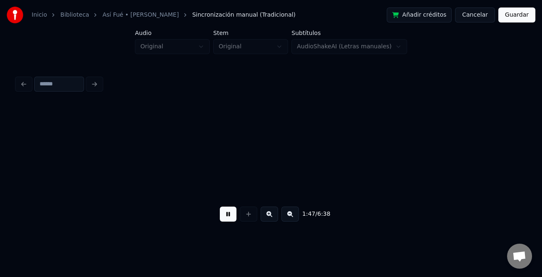
scroll to position [0, 6723]
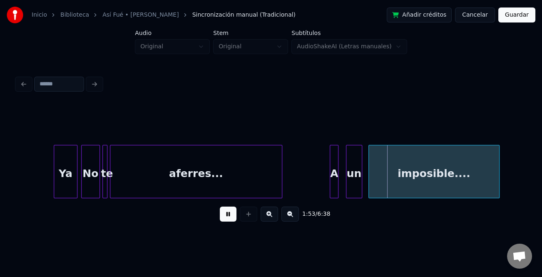
click at [325, 173] on div at bounding box center [326, 171] width 2 height 52
click at [342, 177] on div at bounding box center [341, 171] width 2 height 52
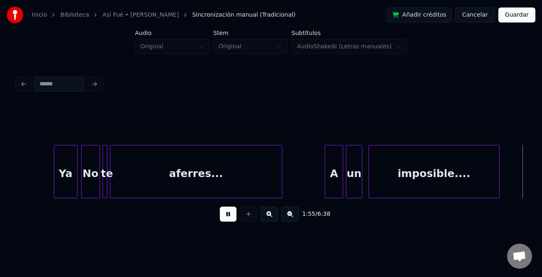
scroll to position [0, 7233]
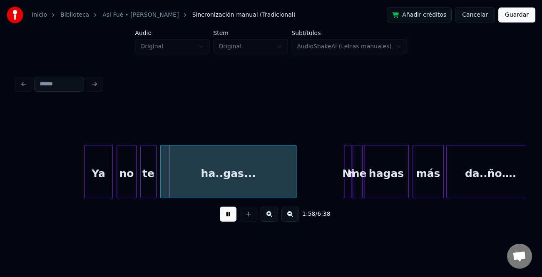
click at [85, 179] on div at bounding box center [86, 171] width 2 height 52
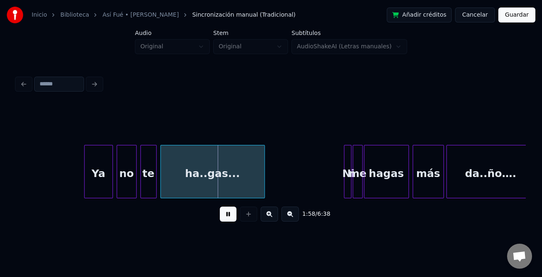
click at [263, 190] on div at bounding box center [263, 171] width 2 height 52
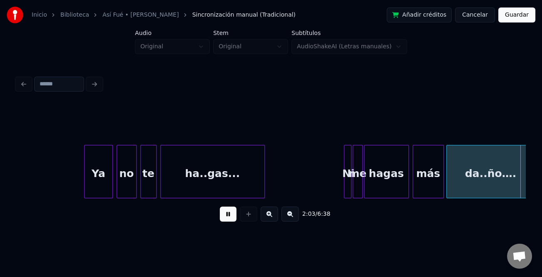
scroll to position [0, 7742]
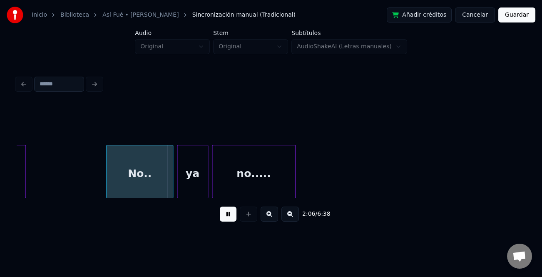
click at [107, 187] on div at bounding box center [108, 171] width 2 height 52
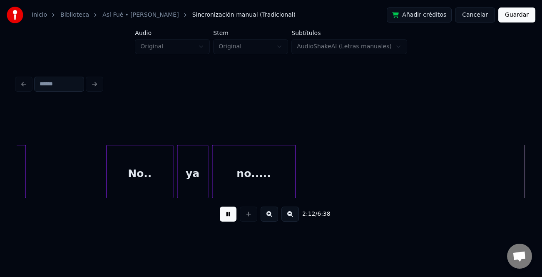
scroll to position [0, 8251]
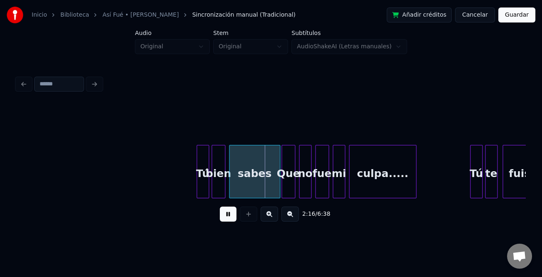
click at [474, 172] on div "Tú" at bounding box center [477, 173] width 12 height 57
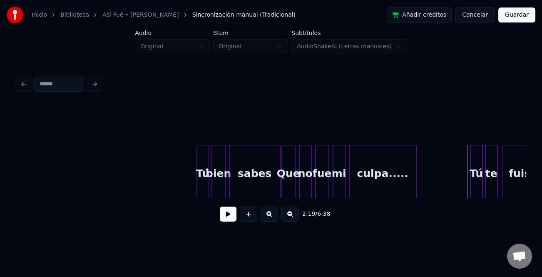
click at [225, 216] on button at bounding box center [228, 214] width 17 height 15
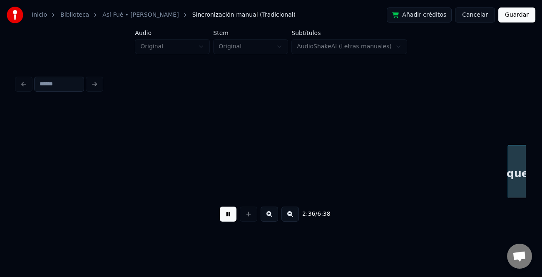
scroll to position [0, 9779]
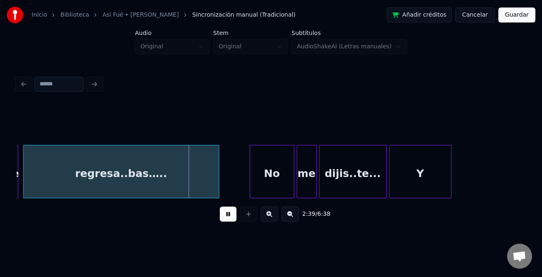
click at [251, 173] on div at bounding box center [251, 171] width 2 height 52
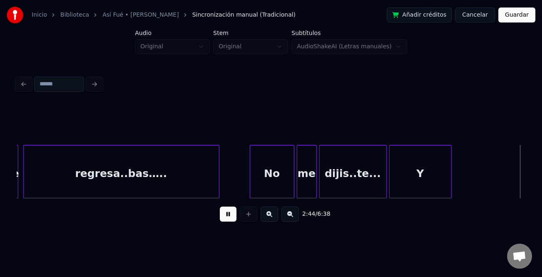
scroll to position [0, 10288]
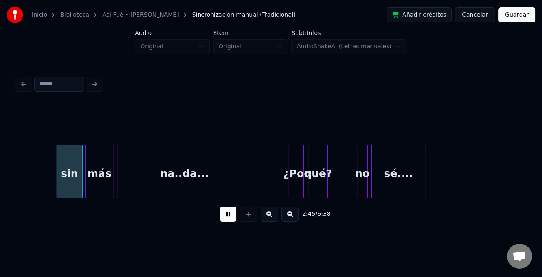
drag, startPoint x: 224, startPoint y: 216, endPoint x: 237, endPoint y: 210, distance: 14.5
click at [225, 216] on button at bounding box center [228, 214] width 17 height 15
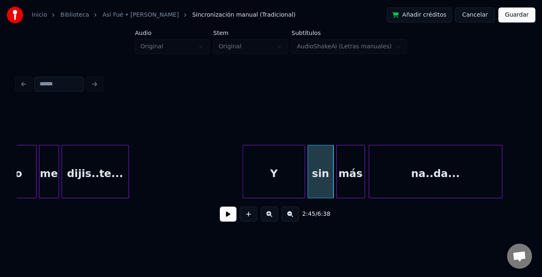
click at [275, 187] on div "Y" at bounding box center [274, 173] width 62 height 57
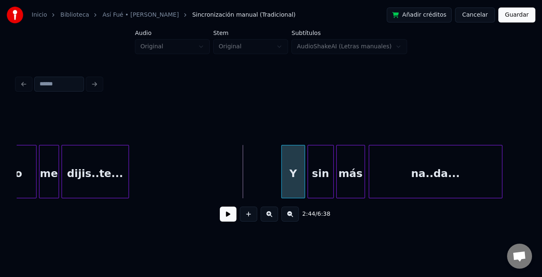
click at [283, 181] on div at bounding box center [283, 171] width 2 height 52
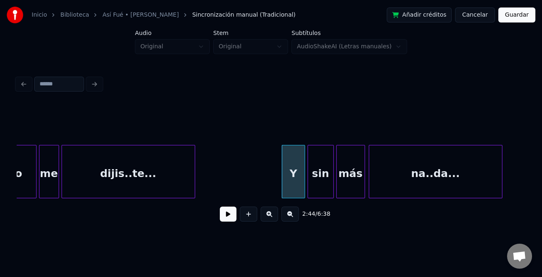
click at [194, 180] on div at bounding box center [193, 171] width 2 height 52
click at [227, 212] on button at bounding box center [228, 214] width 17 height 15
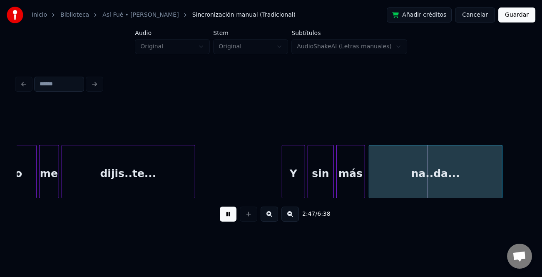
click at [527, 169] on div "2:47 / 6:38" at bounding box center [271, 150] width 516 height 165
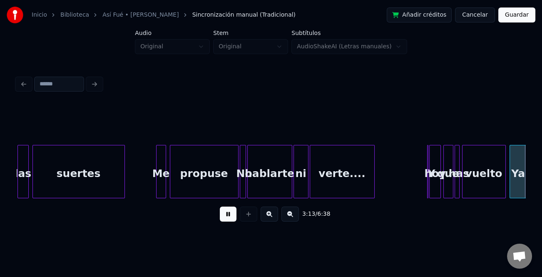
scroll to position [0, 12073]
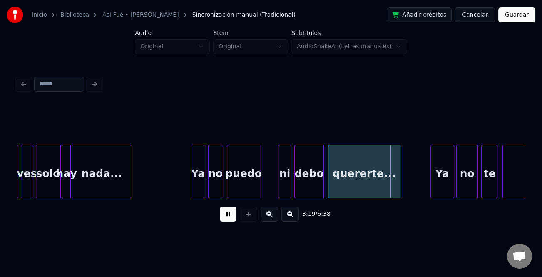
drag, startPoint x: 222, startPoint y: 221, endPoint x: 281, endPoint y: 187, distance: 68.5
click at [225, 219] on button at bounding box center [228, 214] width 17 height 15
click at [283, 180] on div "ni" at bounding box center [285, 173] width 13 height 57
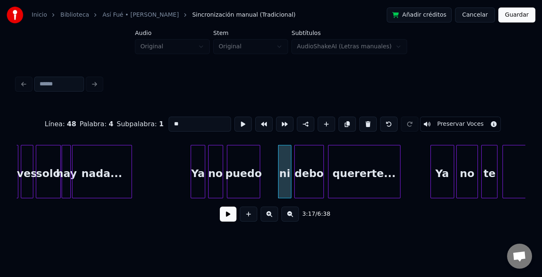
click at [172, 119] on input "**" at bounding box center [200, 124] width 62 height 15
type input "**"
click at [235, 219] on button at bounding box center [228, 214] width 17 height 15
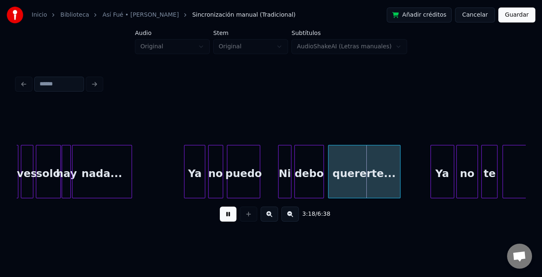
click at [185, 175] on div at bounding box center [186, 171] width 2 height 52
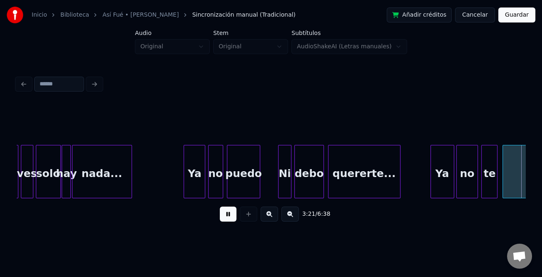
scroll to position [0, 12583]
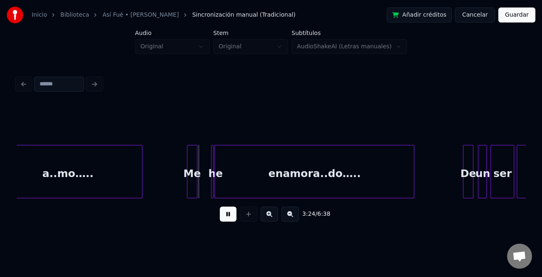
click at [187, 188] on div at bounding box center [188, 171] width 2 height 52
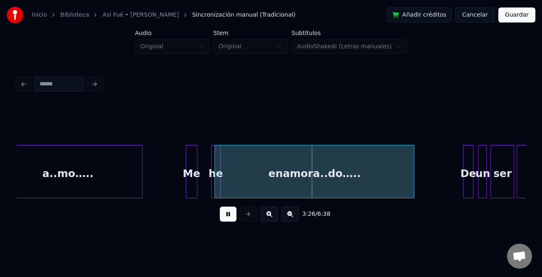
click at [225, 190] on div at bounding box center [225, 171] width 2 height 52
click at [208, 186] on div "he" at bounding box center [210, 173] width 10 height 57
click at [220, 187] on div at bounding box center [220, 171] width 2 height 52
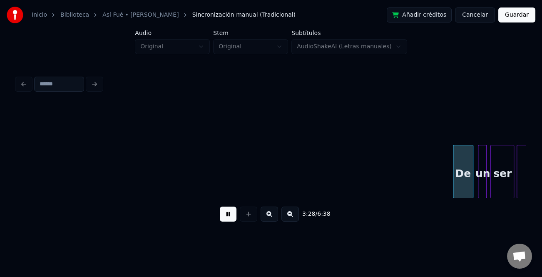
scroll to position [0, 13019]
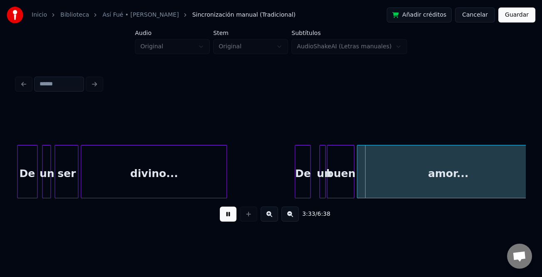
click at [296, 167] on div at bounding box center [296, 171] width 2 height 52
click at [316, 175] on div at bounding box center [315, 171] width 2 height 52
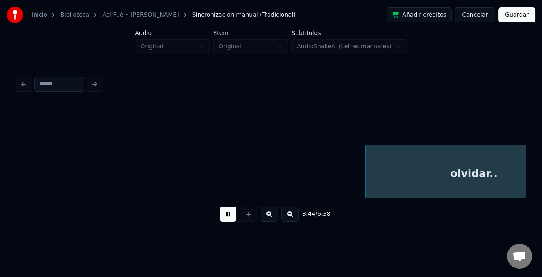
scroll to position [0, 14037]
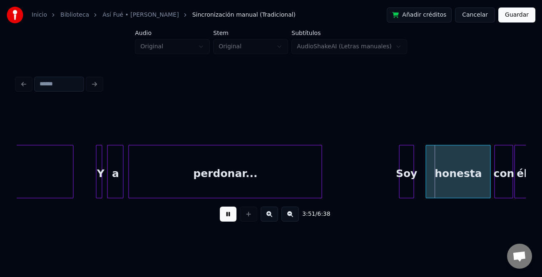
click at [405, 179] on div "Soy" at bounding box center [406, 173] width 14 height 57
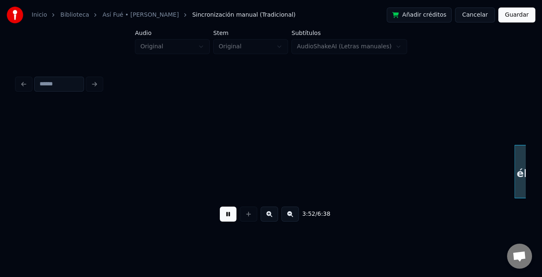
scroll to position [0, 14547]
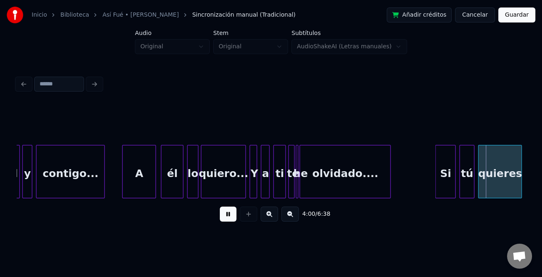
click at [437, 167] on div at bounding box center [437, 171] width 2 height 52
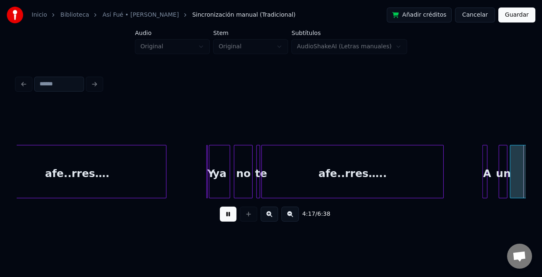
scroll to position [0, 16075]
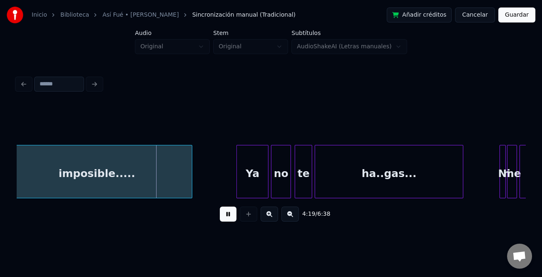
click at [238, 180] on div at bounding box center [238, 171] width 2 height 52
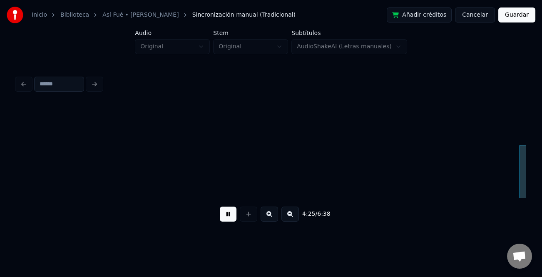
scroll to position [0, 16585]
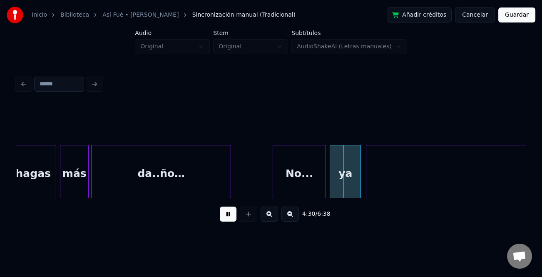
click at [274, 185] on div at bounding box center [274, 171] width 2 height 52
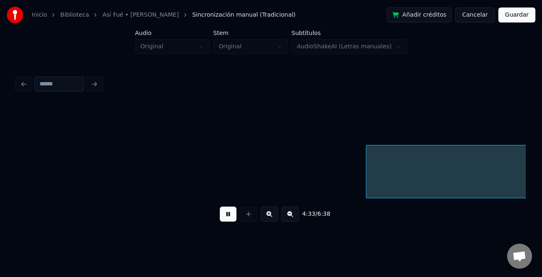
scroll to position [0, 17094]
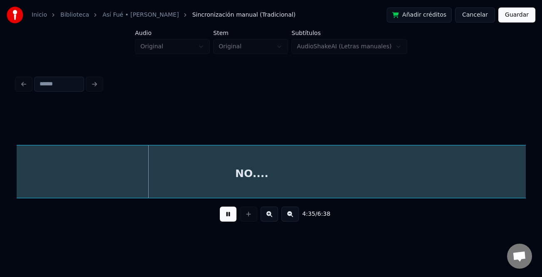
click at [288, 215] on button at bounding box center [290, 214] width 17 height 15
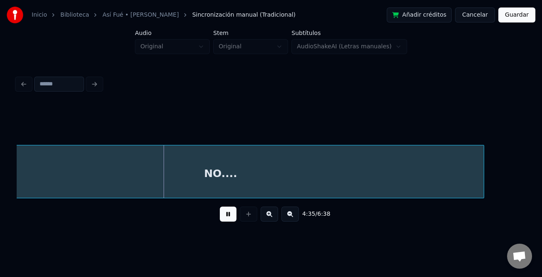
click at [288, 215] on button at bounding box center [290, 214] width 17 height 15
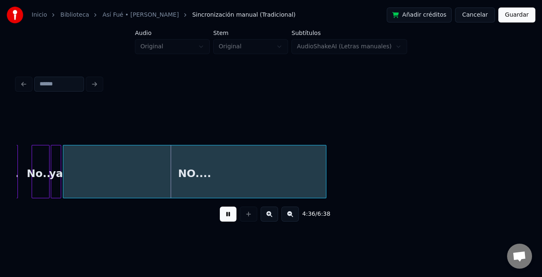
click at [288, 215] on button at bounding box center [290, 214] width 17 height 15
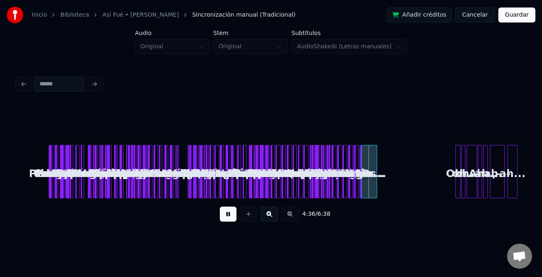
scroll to position [0, 0]
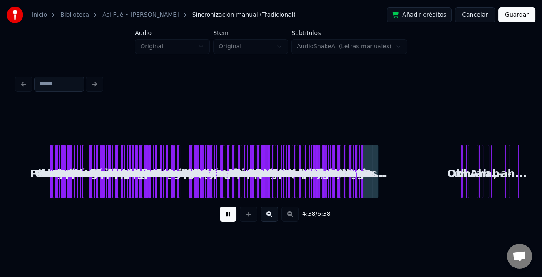
click at [267, 216] on button at bounding box center [269, 214] width 17 height 15
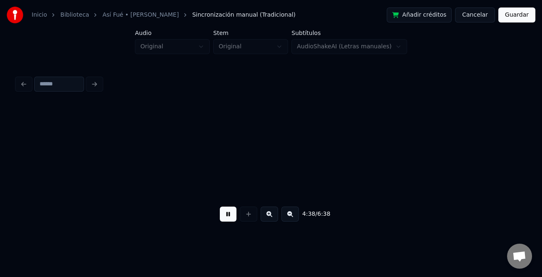
scroll to position [0, 11246]
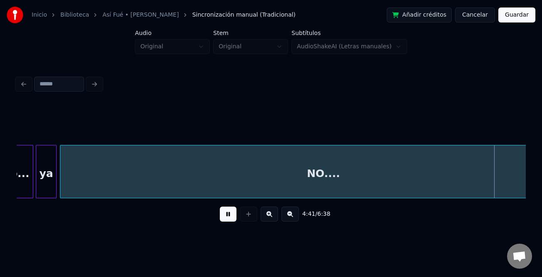
click at [220, 174] on div "NO...." at bounding box center [323, 173] width 526 height 57
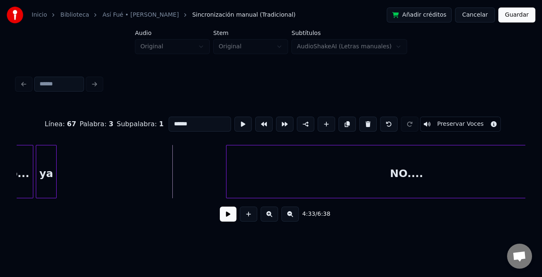
click at [228, 177] on div at bounding box center [228, 171] width 2 height 52
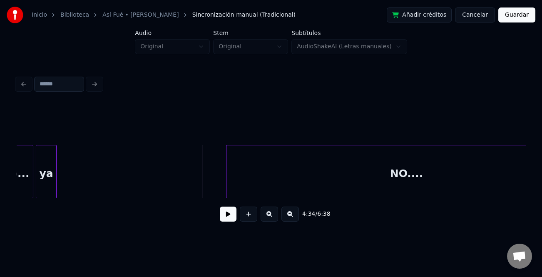
click at [49, 182] on div "ya" at bounding box center [46, 173] width 20 height 57
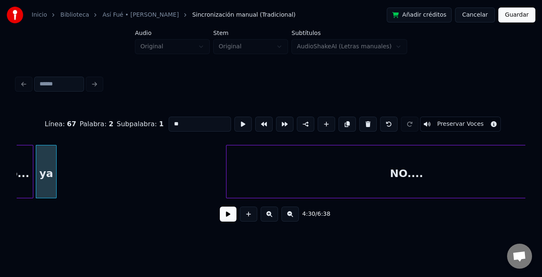
click at [225, 210] on button at bounding box center [228, 214] width 17 height 15
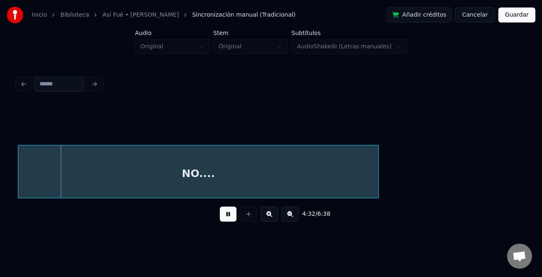
scroll to position [0, 11304]
click at [128, 189] on div "NO...." at bounding box center [197, 173] width 360 height 57
click at [282, 216] on button at bounding box center [290, 214] width 17 height 15
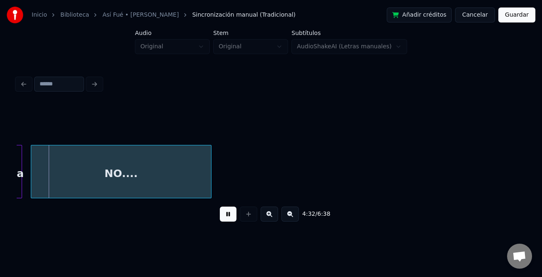
click at [283, 215] on button at bounding box center [290, 214] width 17 height 15
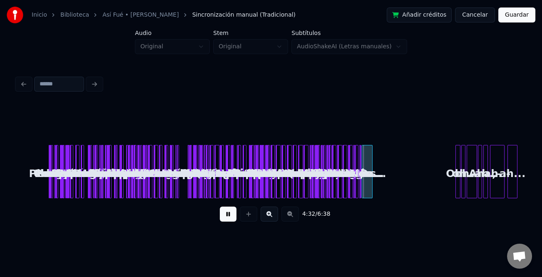
scroll to position [0, 0]
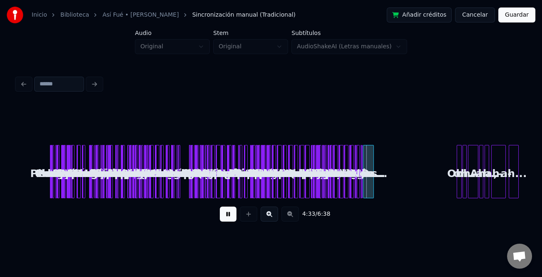
click at [275, 212] on button at bounding box center [269, 214] width 17 height 15
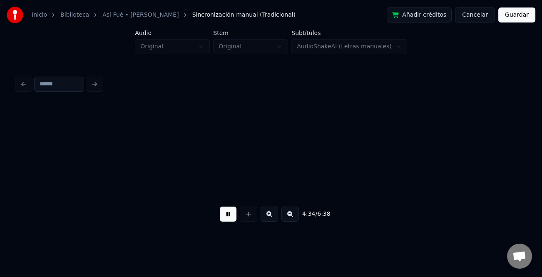
click at [275, 212] on button at bounding box center [269, 214] width 17 height 15
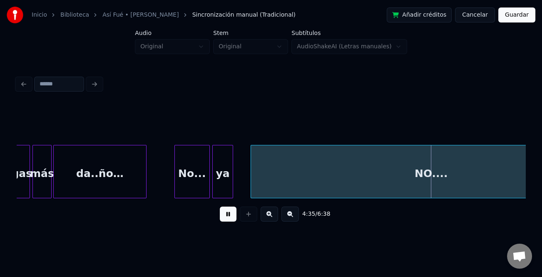
drag, startPoint x: 226, startPoint y: 221, endPoint x: 363, endPoint y: 206, distance: 138.3
click at [227, 221] on button at bounding box center [228, 214] width 17 height 15
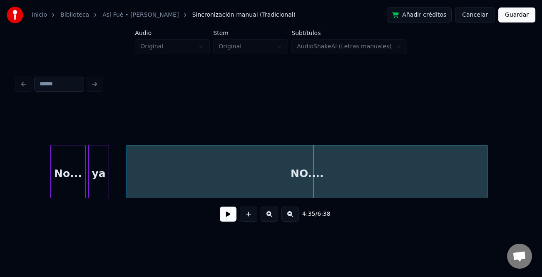
scroll to position [0, 11234]
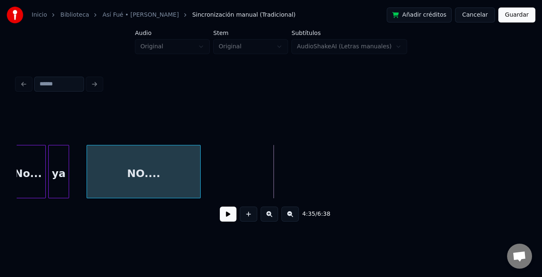
click at [198, 193] on div at bounding box center [199, 171] width 2 height 52
click at [222, 217] on button at bounding box center [228, 214] width 17 height 15
click at [289, 219] on button at bounding box center [290, 214] width 17 height 15
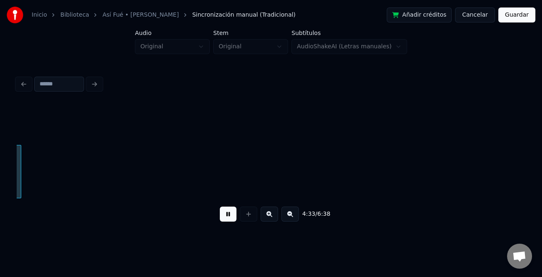
scroll to position [0, 5704]
click at [292, 220] on button at bounding box center [290, 214] width 17 height 15
click at [292, 219] on div "4:34 / 6:38" at bounding box center [271, 214] width 496 height 18
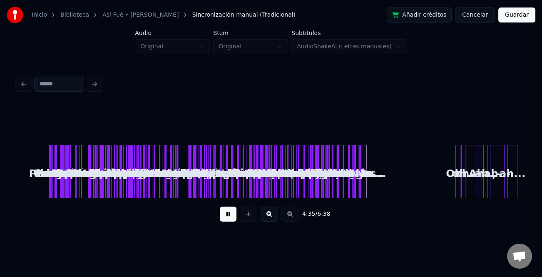
scroll to position [0, 0]
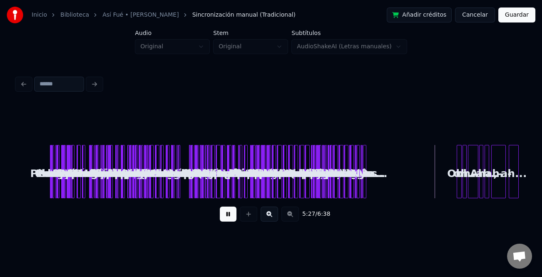
click at [457, 172] on div "Oh..-" at bounding box center [461, 173] width 8 height 57
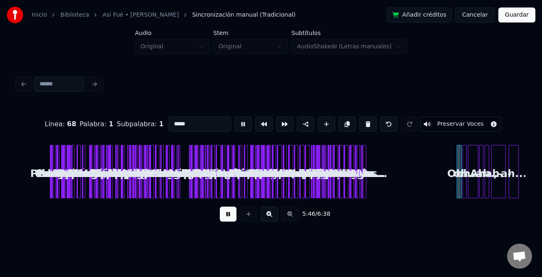
click at [269, 214] on button at bounding box center [269, 214] width 17 height 15
click at [270, 213] on button at bounding box center [269, 214] width 17 height 15
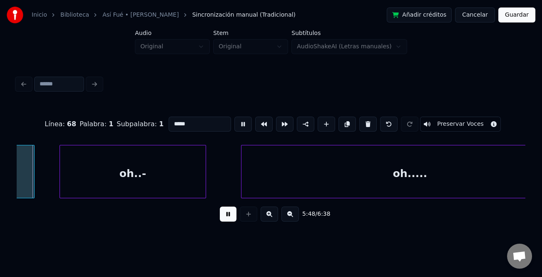
scroll to position [0, 14372]
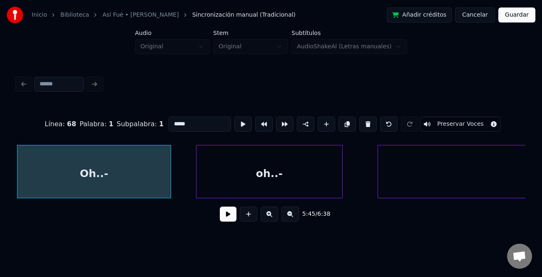
click at [290, 217] on button at bounding box center [290, 214] width 17 height 15
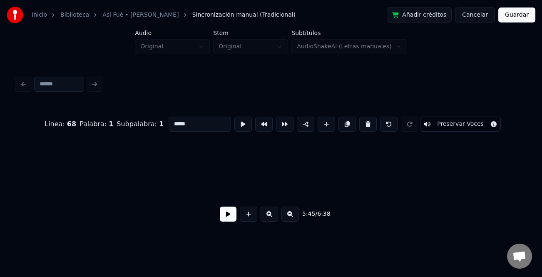
scroll to position [0, 7186]
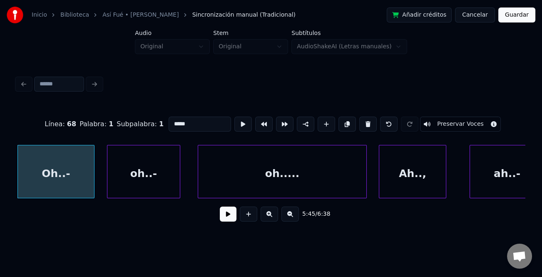
click at [290, 217] on button at bounding box center [290, 214] width 17 height 15
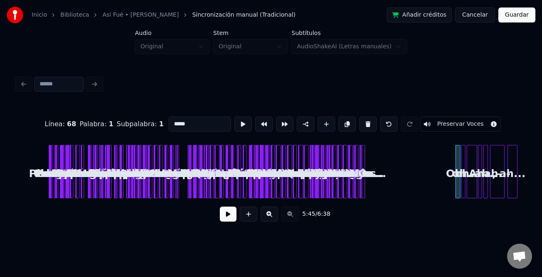
scroll to position [0, 0]
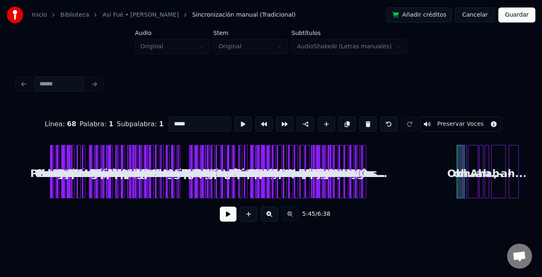
click at [453, 191] on div "Oh..- oh..- oh..... Ah.., ah..- Perdona si te hago llorar.. Perdona si te hago …" at bounding box center [271, 171] width 509 height 53
click at [456, 190] on div "Oh..- oh..- oh..... Ah.., ah..- Perdona si te hago llorar.. Perdona si te hago …" at bounding box center [271, 171] width 509 height 53
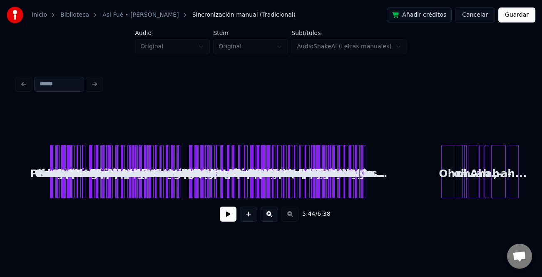
click at [442, 193] on div at bounding box center [443, 171] width 2 height 52
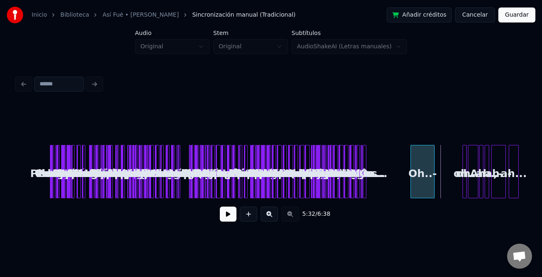
click at [418, 200] on div "5:32 / 6:38" at bounding box center [271, 166] width 509 height 127
click at [434, 190] on div "Oh..-" at bounding box center [423, 171] width 24 height 53
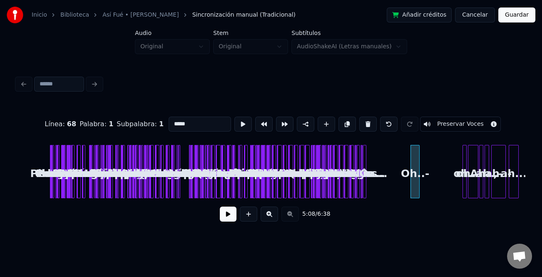
click at [419, 199] on div "Línea : 68 Palabra : 1 Subpalabra : 1 ***** Preservar Voces 5:08 / 6:38" at bounding box center [271, 166] width 509 height 127
click at [382, 200] on div "Línea : 68 Palabra : 1 Subpalabra : 1 ***** Preservar Voces 5:08 / 6:38" at bounding box center [271, 166] width 509 height 127
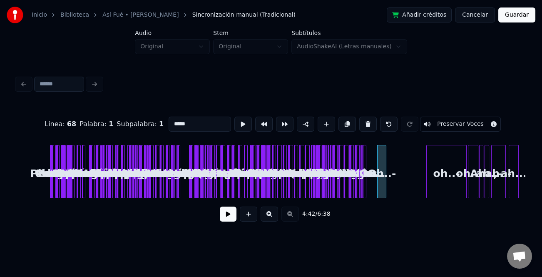
click at [427, 192] on div at bounding box center [428, 171] width 2 height 52
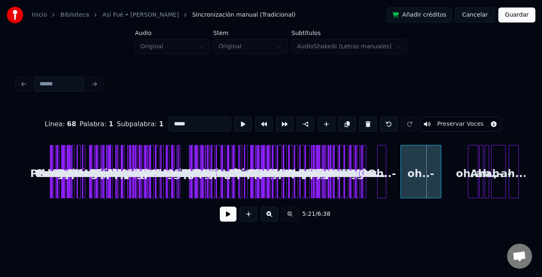
click at [408, 196] on div "oh..-" at bounding box center [421, 173] width 40 height 57
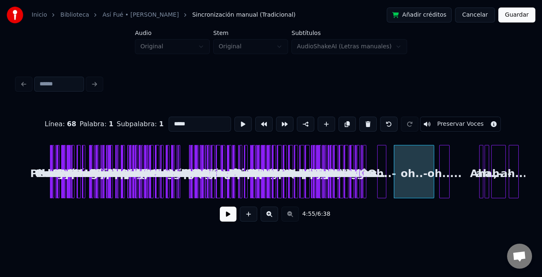
click at [443, 192] on div "oh....." at bounding box center [445, 173] width 10 height 57
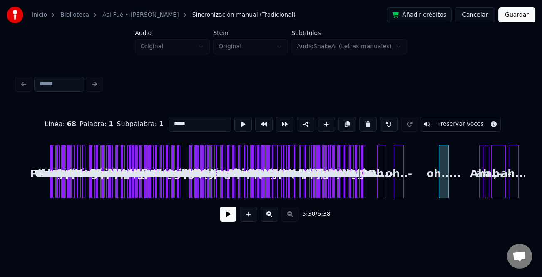
click at [403, 196] on div at bounding box center [402, 171] width 2 height 52
click at [444, 191] on div at bounding box center [443, 171] width 2 height 52
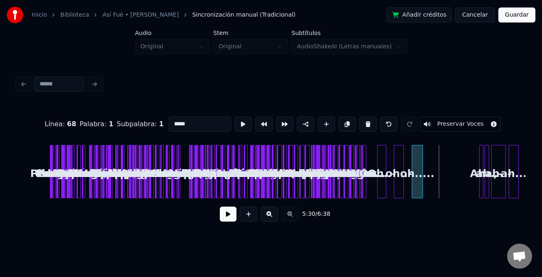
click at [417, 195] on div "oh....." at bounding box center [417, 173] width 10 height 57
click at [269, 212] on button at bounding box center [269, 214] width 17 height 15
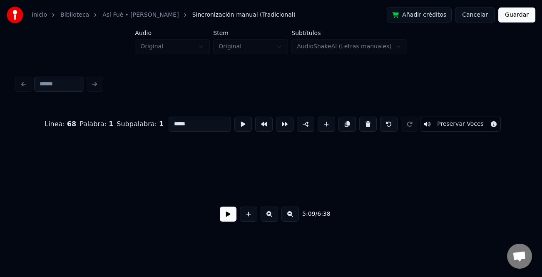
click at [269, 212] on button at bounding box center [269, 214] width 17 height 15
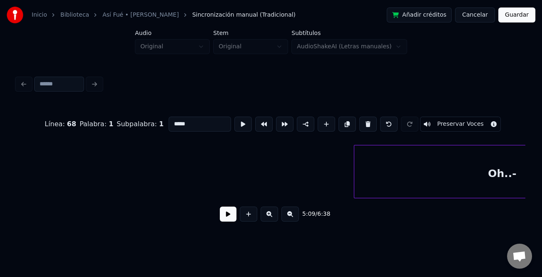
scroll to position [0, 11446]
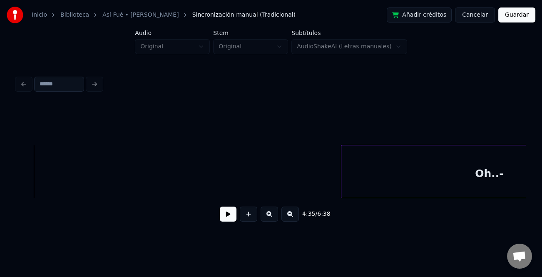
click at [236, 214] on button at bounding box center [228, 214] width 17 height 15
click at [295, 219] on button at bounding box center [290, 214] width 17 height 15
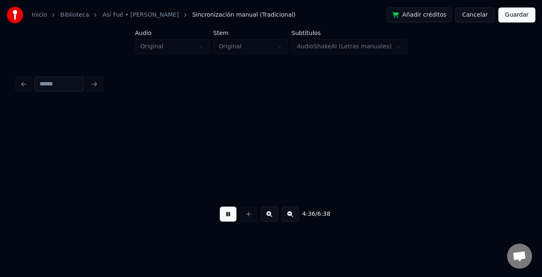
scroll to position [0, 5692]
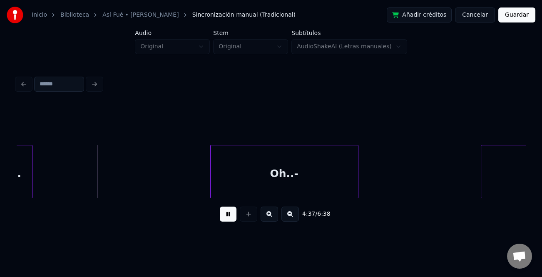
click at [292, 192] on div "Oh..-" at bounding box center [284, 173] width 147 height 57
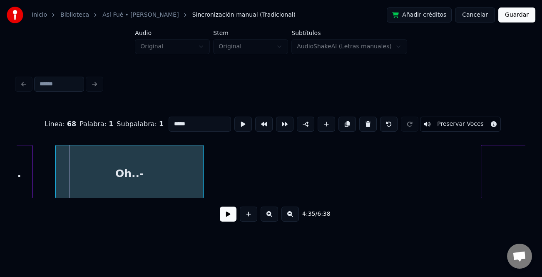
click at [133, 188] on div "Oh..-" at bounding box center [129, 173] width 147 height 57
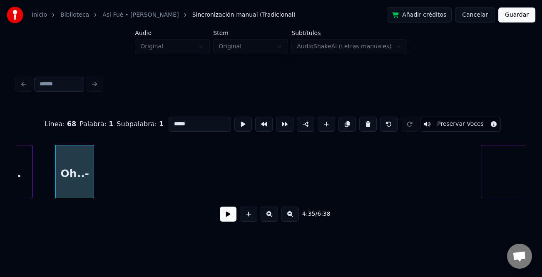
click at [91, 187] on div at bounding box center [92, 171] width 2 height 52
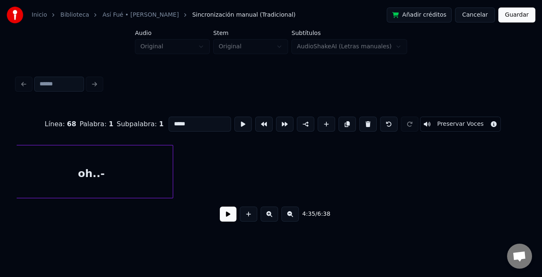
scroll to position [0, 5789]
click at [120, 191] on div "oh..-" at bounding box center [108, 173] width 163 height 57
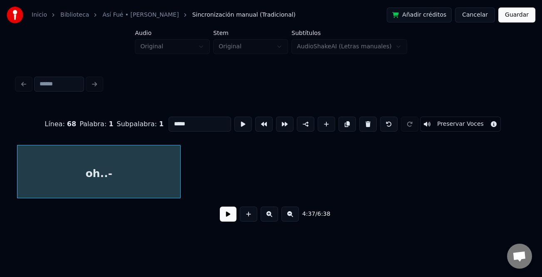
click at [378, 198] on div "oh..-" at bounding box center [271, 171] width 509 height 53
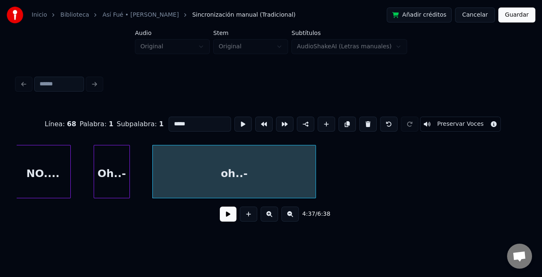
scroll to position [0, 5467]
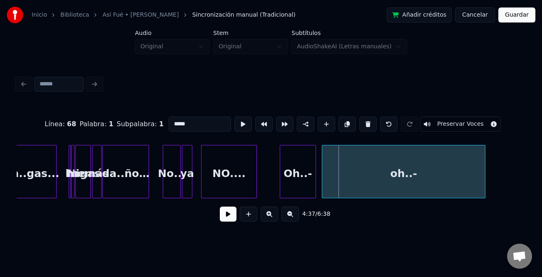
click at [384, 188] on div "oh..-" at bounding box center [403, 173] width 163 height 57
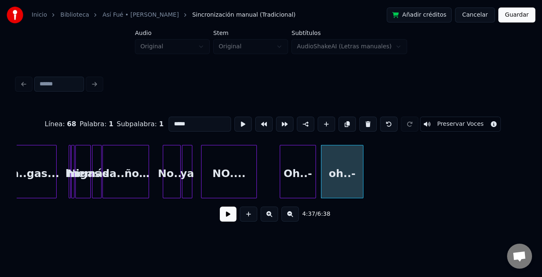
click at [362, 185] on div at bounding box center [362, 171] width 2 height 52
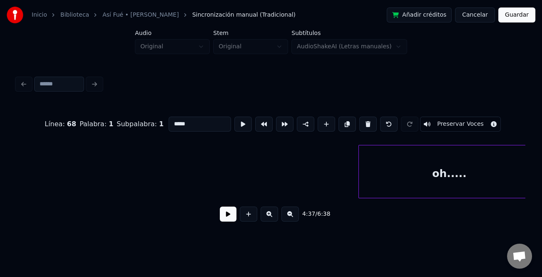
scroll to position [0, 6111]
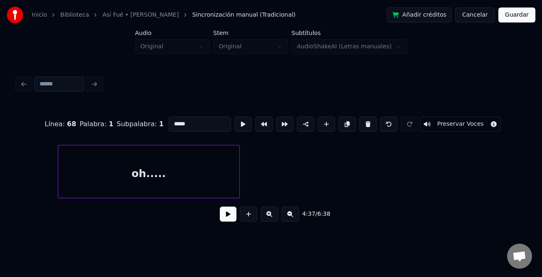
click at [136, 191] on div "oh....." at bounding box center [148, 173] width 181 height 57
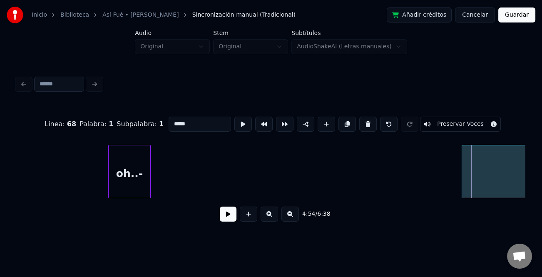
scroll to position [0, 5804]
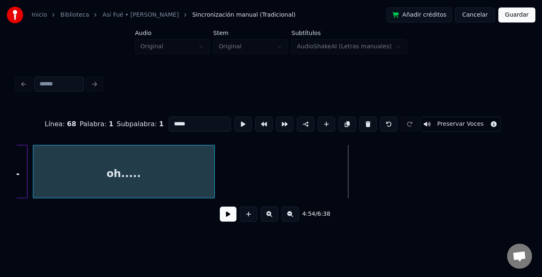
click at [187, 189] on div "oh....." at bounding box center [123, 173] width 181 height 57
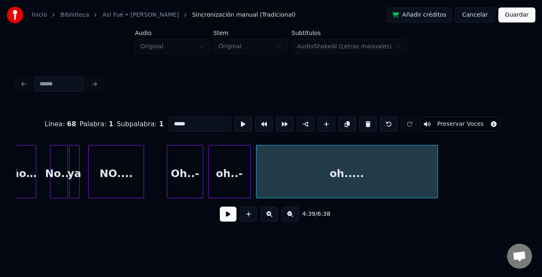
scroll to position [0, 5527]
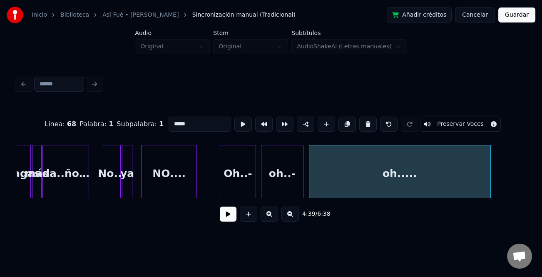
click at [238, 188] on div "Oh..-" at bounding box center [237, 173] width 35 height 57
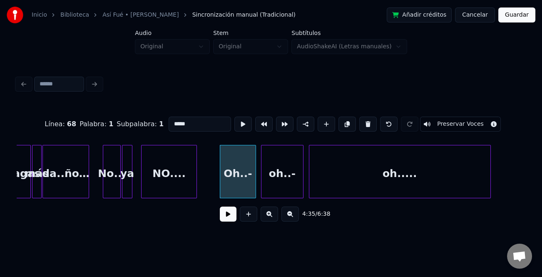
click at [232, 210] on button at bounding box center [228, 214] width 17 height 15
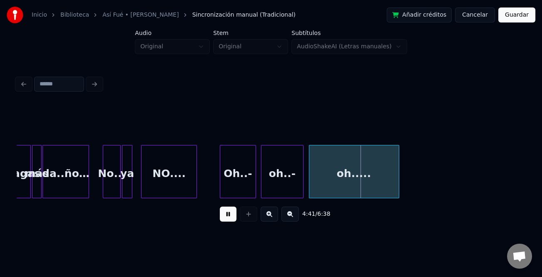
click at [397, 189] on div at bounding box center [398, 171] width 2 height 52
click at [242, 190] on div "Oh..-" at bounding box center [237, 173] width 35 height 57
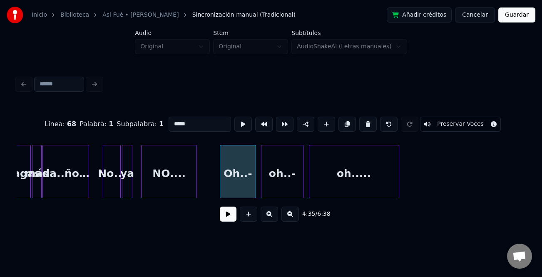
click at [243, 192] on div "Oh..-" at bounding box center [237, 173] width 35 height 57
click at [192, 125] on input "*****" at bounding box center [200, 124] width 62 height 15
click at [280, 173] on div "oh..-" at bounding box center [283, 173] width 42 height 57
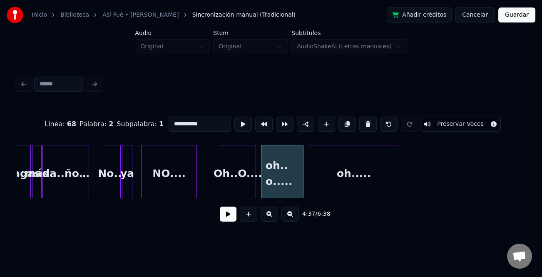
drag, startPoint x: 177, startPoint y: 120, endPoint x: 180, endPoint y: 125, distance: 5.4
click at [177, 120] on input "**********" at bounding box center [200, 124] width 62 height 15
click at [359, 189] on div "oh....." at bounding box center [354, 173] width 90 height 57
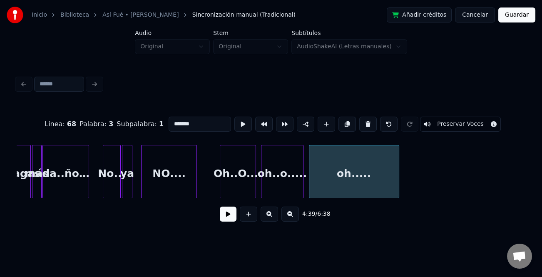
type input "*******"
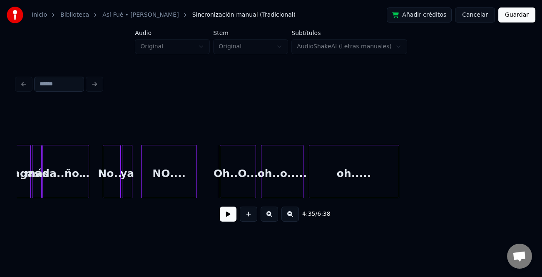
click at [225, 222] on button at bounding box center [228, 214] width 17 height 15
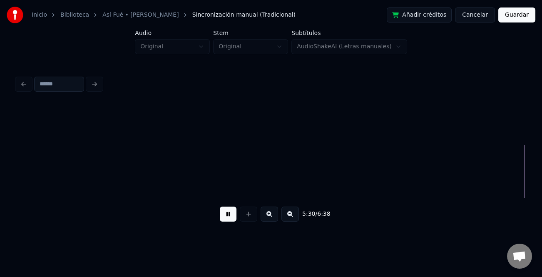
scroll to position [0, 6881]
click at [296, 222] on button at bounding box center [290, 214] width 17 height 15
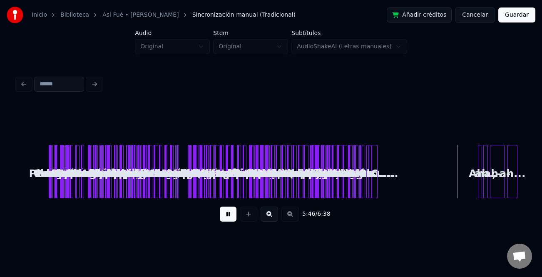
scroll to position [0, 0]
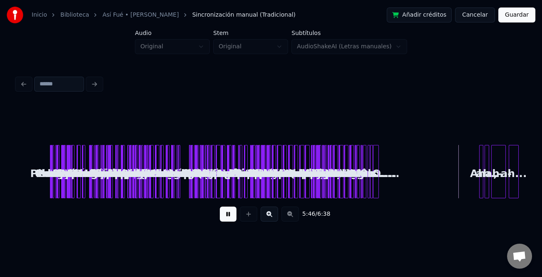
click at [296, 222] on div "5:46 / 6:38" at bounding box center [271, 214] width 496 height 18
click at [273, 213] on button at bounding box center [269, 214] width 17 height 15
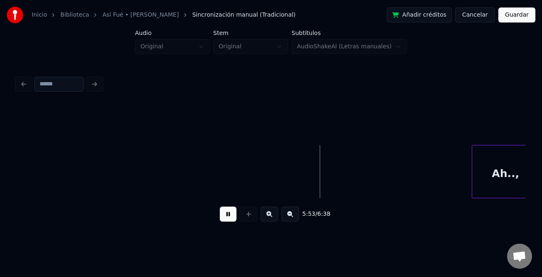
scroll to position [0, 7105]
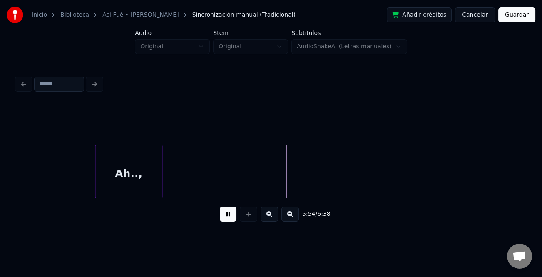
click at [157, 178] on div "Ah..," at bounding box center [128, 173] width 67 height 57
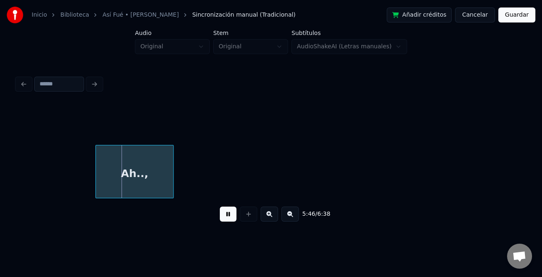
click at [173, 178] on div at bounding box center [172, 171] width 2 height 52
click at [160, 178] on div "Ah..," at bounding box center [136, 173] width 81 height 57
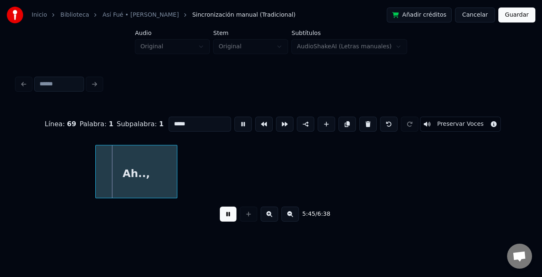
click at [175, 123] on input "*****" at bounding box center [200, 124] width 62 height 15
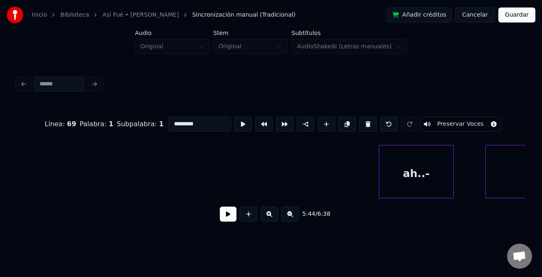
scroll to position [0, 7290]
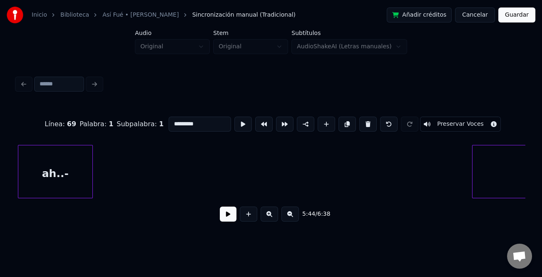
click at [51, 179] on div "ah..-" at bounding box center [55, 173] width 74 height 57
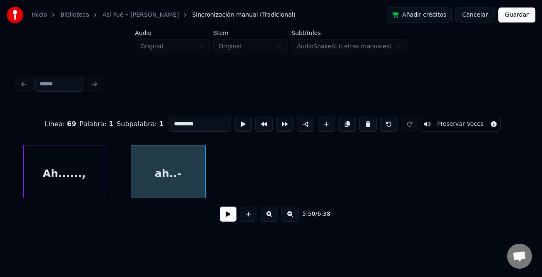
scroll to position [0, 7164]
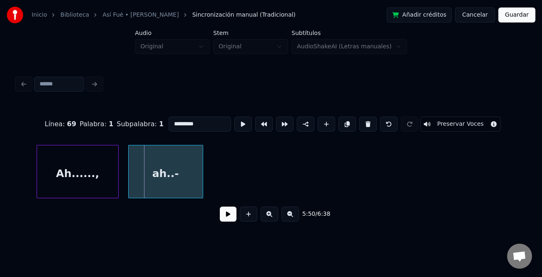
click at [142, 170] on div "ah..-" at bounding box center [166, 173] width 74 height 57
type input "********"
click at [224, 214] on button at bounding box center [228, 214] width 17 height 15
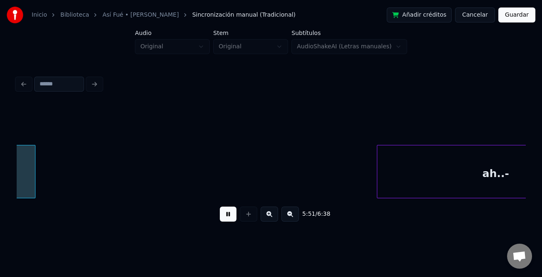
scroll to position [0, 7333]
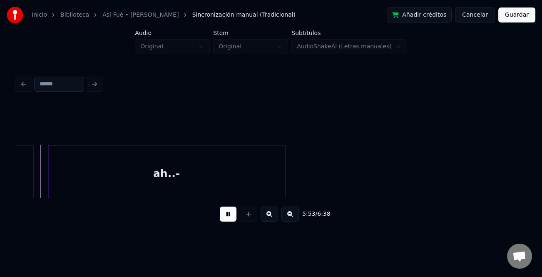
click at [101, 194] on div "ah..-" at bounding box center [166, 173] width 237 height 57
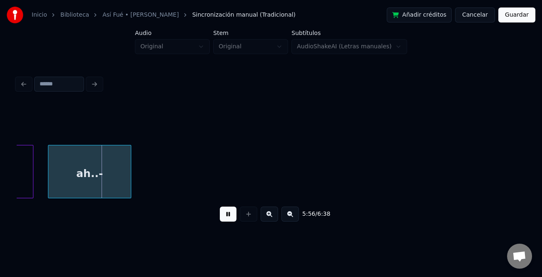
click at [129, 185] on div at bounding box center [129, 171] width 2 height 52
click at [226, 210] on button at bounding box center [228, 214] width 17 height 15
click at [103, 175] on div "ah..-" at bounding box center [89, 173] width 83 height 57
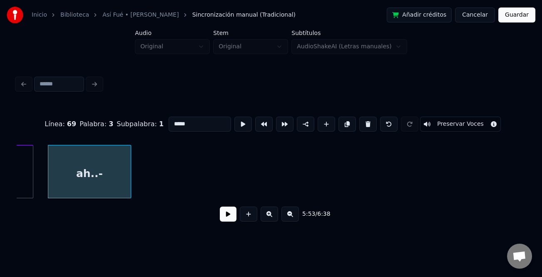
click at [217, 123] on input "*****" at bounding box center [200, 124] width 62 height 15
type input "*******"
click at [340, 121] on button at bounding box center [347, 124] width 17 height 15
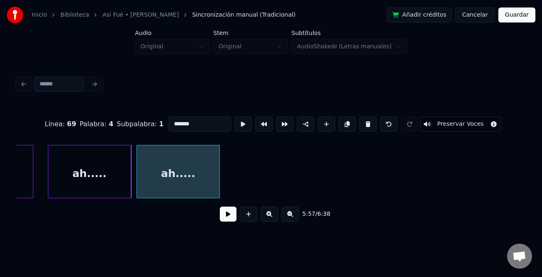
click at [195, 167] on div "ah....." at bounding box center [178, 173] width 82 height 57
click at [242, 122] on button at bounding box center [243, 124] width 17 height 15
drag, startPoint x: 346, startPoint y: 120, endPoint x: 321, endPoint y: 135, distance: 29.0
click at [345, 120] on button at bounding box center [347, 124] width 17 height 15
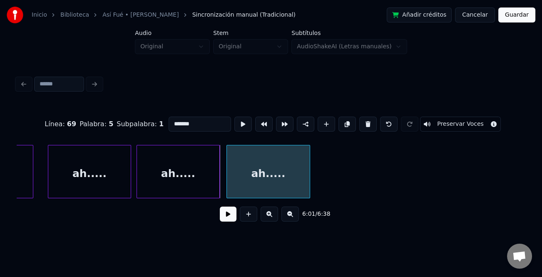
click at [273, 164] on div "ah....." at bounding box center [268, 173] width 82 height 57
click at [225, 217] on button at bounding box center [228, 214] width 17 height 15
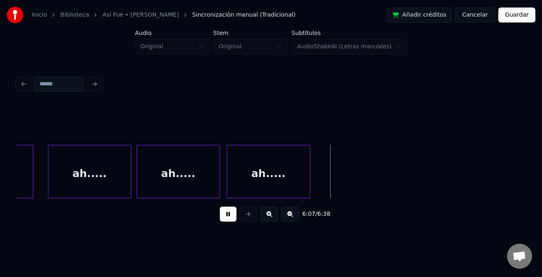
click at [227, 215] on button at bounding box center [228, 214] width 17 height 15
click at [285, 164] on div "ah....." at bounding box center [268, 173] width 82 height 57
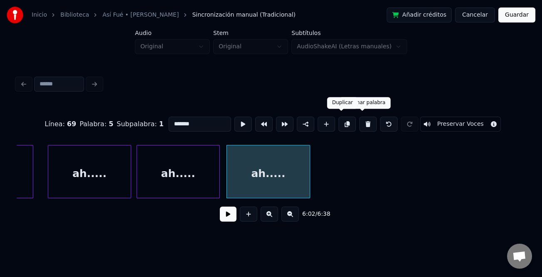
click at [343, 117] on button at bounding box center [347, 124] width 17 height 15
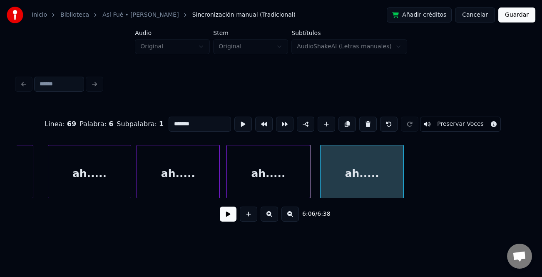
click at [366, 171] on div "ah....." at bounding box center [362, 173] width 82 height 57
click at [345, 123] on button at bounding box center [347, 124] width 17 height 15
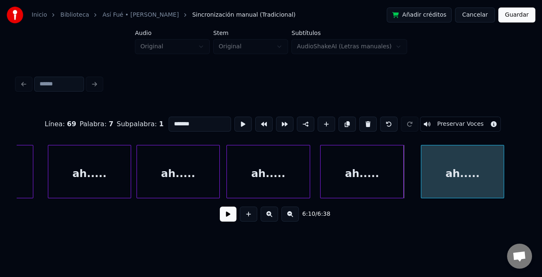
click at [474, 171] on div "ah....." at bounding box center [463, 173] width 83 height 57
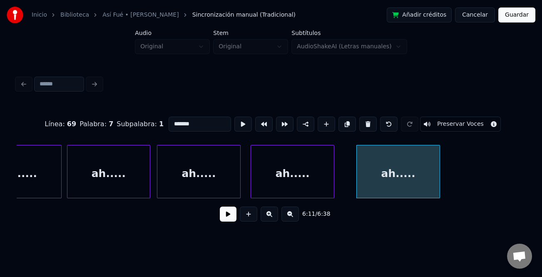
scroll to position [0, 7456]
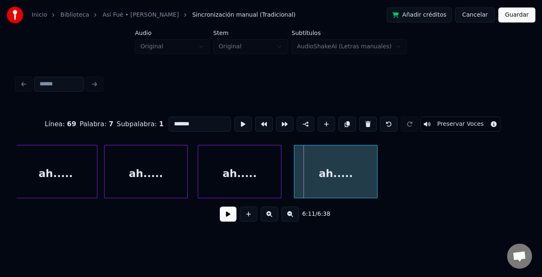
click at [373, 186] on div "ah....." at bounding box center [335, 173] width 82 height 57
click at [379, 185] on div "ah....." at bounding box center [338, 173] width 83 height 57
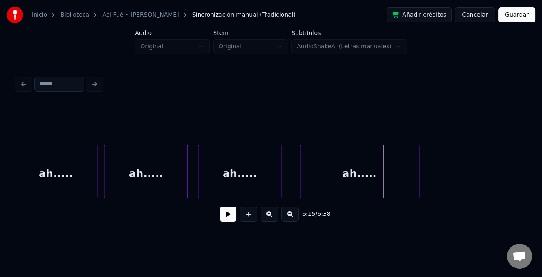
click at [419, 183] on div at bounding box center [418, 171] width 2 height 52
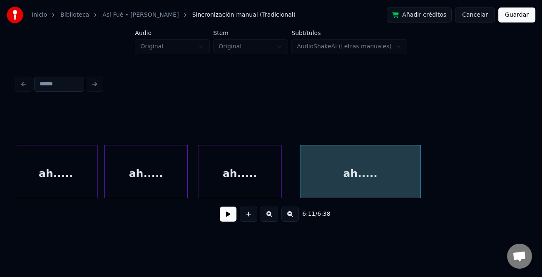
scroll to position [0, 7795]
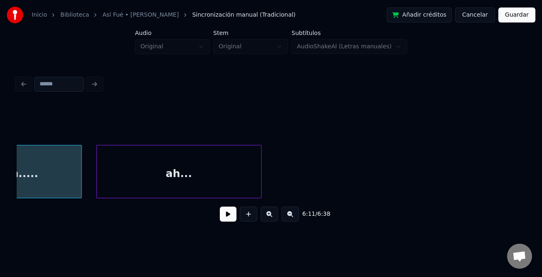
click at [164, 172] on div "ah..." at bounding box center [179, 173] width 165 height 57
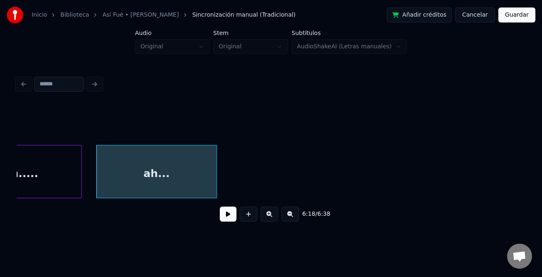
click at [215, 172] on div at bounding box center [215, 171] width 2 height 52
click at [205, 174] on div "ah..." at bounding box center [157, 173] width 120 height 57
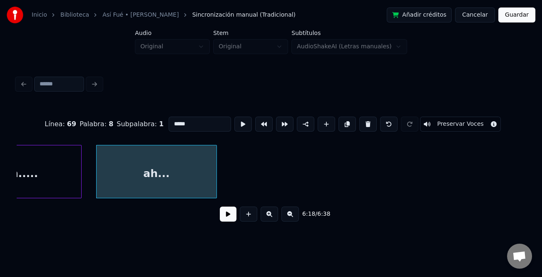
click at [229, 209] on div "6:18 / 6:38" at bounding box center [271, 214] width 496 height 18
click at [230, 212] on button at bounding box center [228, 214] width 17 height 15
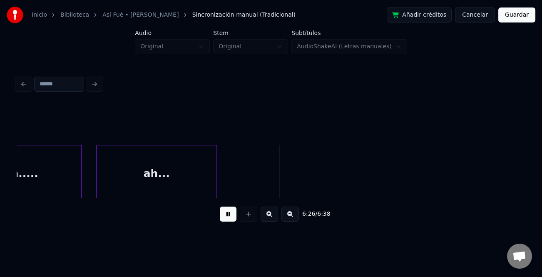
click at [293, 217] on button at bounding box center [290, 214] width 17 height 15
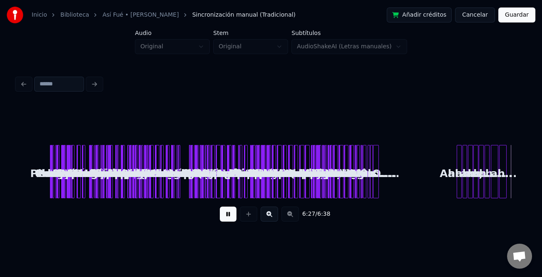
click at [293, 217] on div "6:27 / 6:38" at bounding box center [271, 214] width 496 height 18
click at [522, 15] on button "Guardar" at bounding box center [517, 14] width 37 height 15
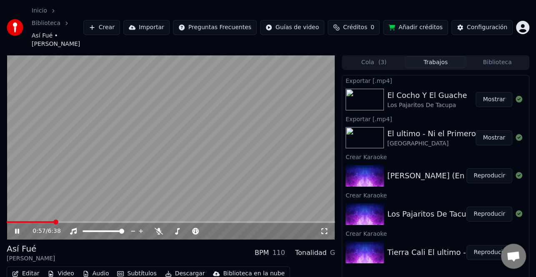
click at [21, 228] on icon at bounding box center [22, 231] width 19 height 7
click at [486, 23] on div "Configuración" at bounding box center [487, 27] width 40 height 8
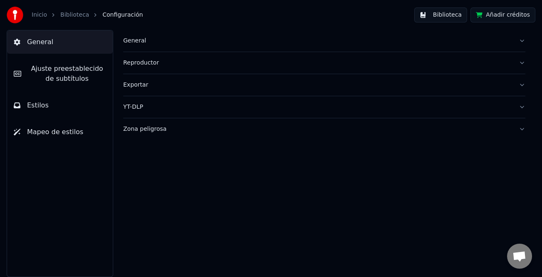
click at [75, 71] on span "Ajuste preestablecido de subtítulos" at bounding box center [67, 74] width 78 height 20
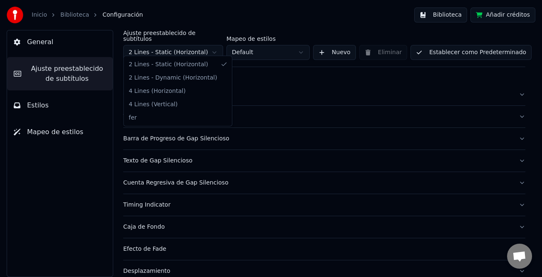
click at [178, 50] on html "Inicio Biblioteca Configuración Biblioteca Añadir créditos General Ajuste prees…" at bounding box center [271, 138] width 542 height 277
click at [189, 42] on html "Inicio Biblioteca Configuración Biblioteca Añadir créditos General Ajuste prees…" at bounding box center [271, 138] width 542 height 277
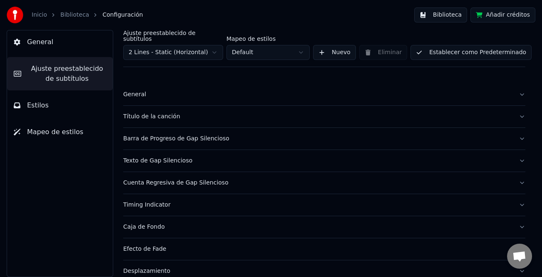
click at [137, 90] on div "General" at bounding box center [317, 94] width 389 height 8
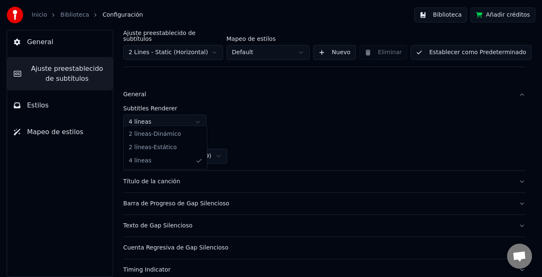
click at [198, 119] on html "Inicio Biblioteca Configuración Biblioteca Añadir créditos General Ajuste prees…" at bounding box center [271, 138] width 542 height 277
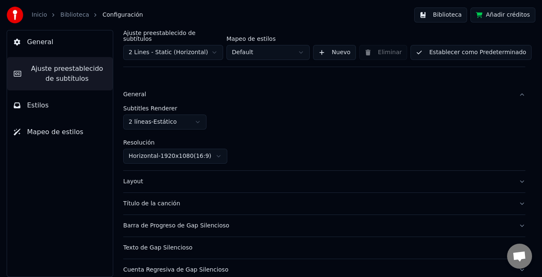
click at [492, 47] on button "Establecer como Predeterminado" at bounding box center [471, 52] width 121 height 15
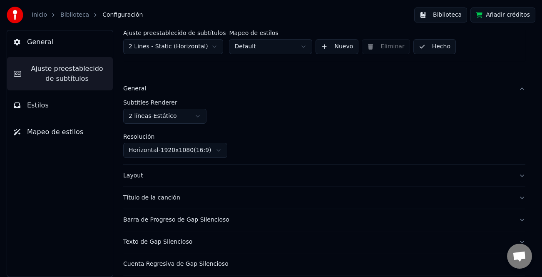
click at [438, 50] on button "Hecho" at bounding box center [435, 46] width 42 height 15
click at [518, 15] on button "Añadir créditos" at bounding box center [503, 14] width 65 height 15
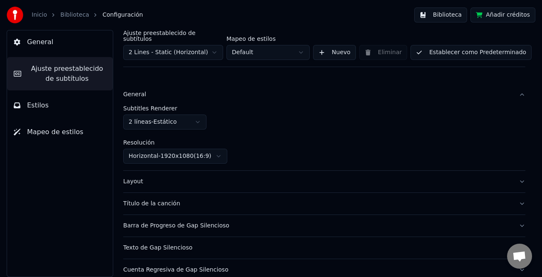
click at [478, 45] on button "Establecer como Predeterminado" at bounding box center [471, 52] width 121 height 15
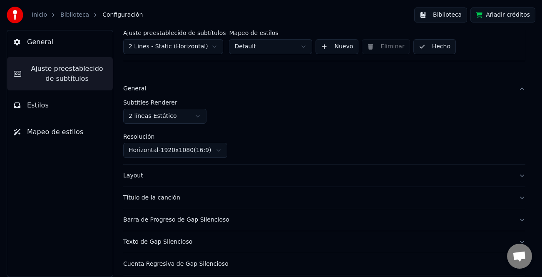
click at [438, 46] on button "Hecho" at bounding box center [435, 46] width 42 height 15
click at [460, 20] on button "Biblioteca" at bounding box center [440, 14] width 53 height 15
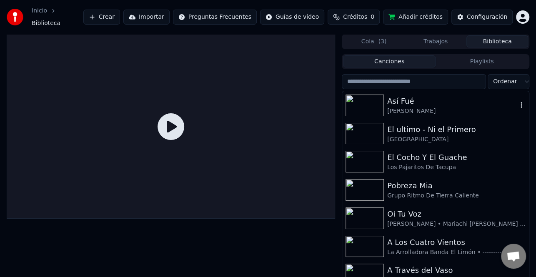
click at [409, 107] on div "[PERSON_NAME]" at bounding box center [452, 111] width 130 height 8
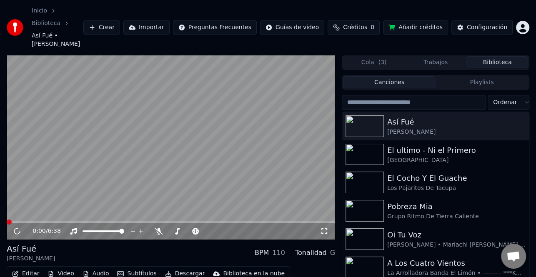
click at [67, 268] on button "Video" at bounding box center [60, 274] width 33 height 12
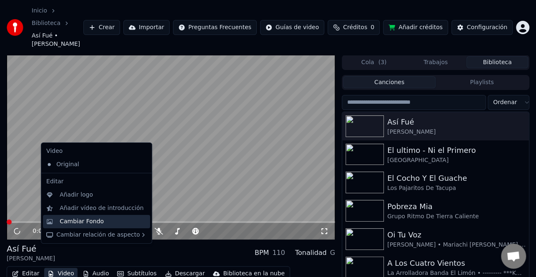
click at [84, 220] on div "Cambiar Fondo" at bounding box center [82, 221] width 44 height 8
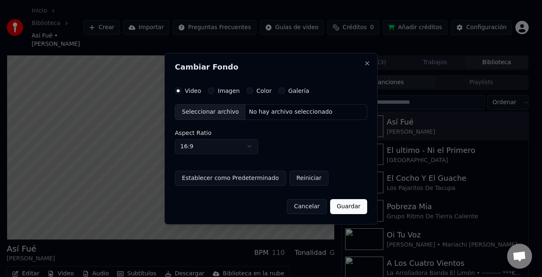
click at [207, 107] on div "Seleccionar archivo" at bounding box center [210, 112] width 70 height 15
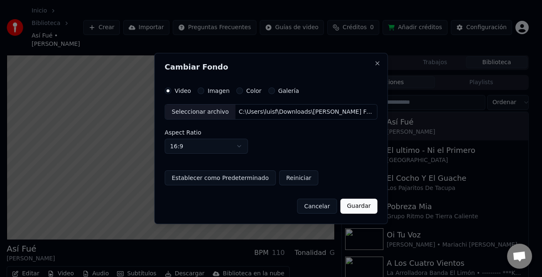
click at [360, 206] on button "Guardar" at bounding box center [358, 206] width 37 height 15
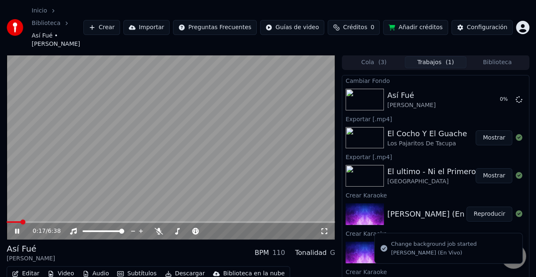
click at [17, 229] on icon at bounding box center [17, 231] width 4 height 5
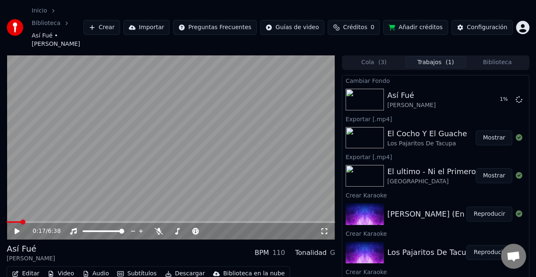
click at [494, 168] on button "Mostrar" at bounding box center [493, 175] width 37 height 15
drag, startPoint x: 493, startPoint y: 82, endPoint x: 441, endPoint y: 98, distance: 54.3
click at [493, 92] on button "Reproducir" at bounding box center [489, 99] width 46 height 15
click at [18, 229] on icon at bounding box center [17, 231] width 4 height 5
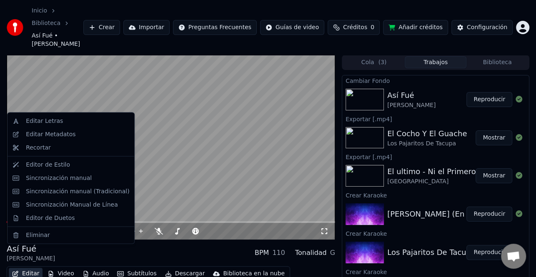
click at [30, 268] on button "Editar" at bounding box center [26, 274] width 34 height 12
click at [58, 135] on div "Editar Metadatos" at bounding box center [51, 134] width 50 height 8
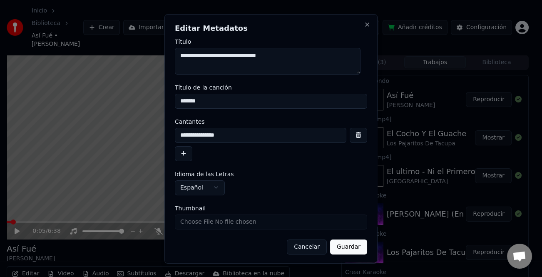
click at [181, 154] on button "button" at bounding box center [183, 153] width 17 height 15
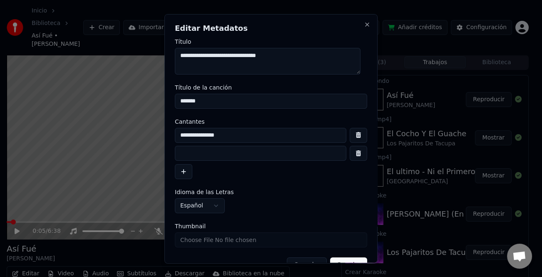
click at [175, 164] on button "button" at bounding box center [183, 171] width 17 height 15
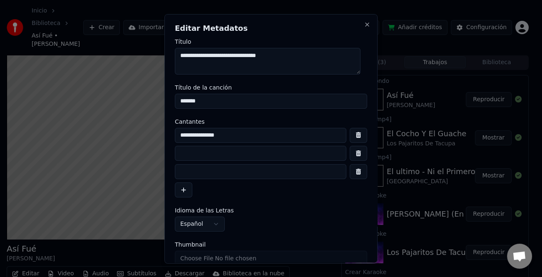
click at [199, 153] on input at bounding box center [261, 153] width 172 height 15
click at [353, 171] on button "button" at bounding box center [358, 171] width 17 height 15
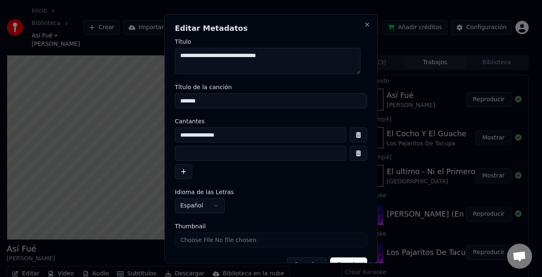
click at [220, 154] on input at bounding box center [261, 153] width 172 height 15
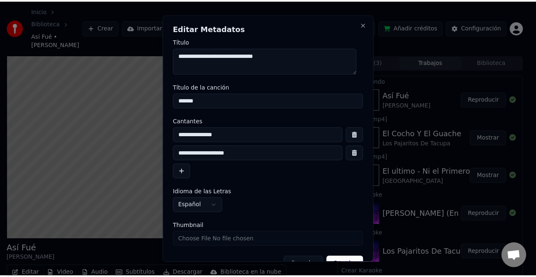
scroll to position [20, 0]
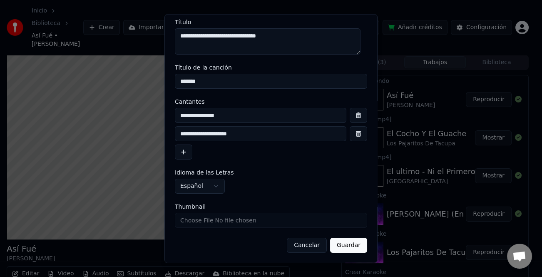
click at [197, 133] on input "**********" at bounding box center [261, 133] width 172 height 15
click at [244, 130] on input "**********" at bounding box center [261, 133] width 172 height 15
type input "**********"
click at [338, 244] on button "Guardar" at bounding box center [348, 245] width 37 height 15
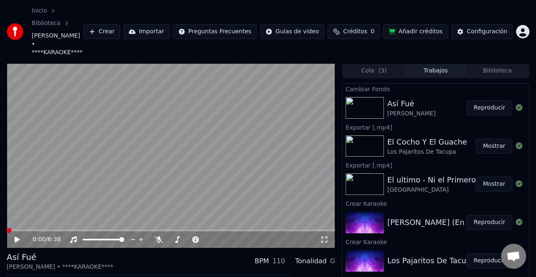
click at [17, 235] on div "0:00 / 6:38" at bounding box center [171, 239] width 322 height 8
click at [9, 230] on div "0:26 / 6:38" at bounding box center [171, 239] width 328 height 18
click at [10, 230] on span at bounding box center [8, 231] width 3 height 2
click at [40, 231] on div "0:07 / 6:38" at bounding box center [171, 239] width 328 height 17
click at [177, 276] on button "Descargar" at bounding box center [185, 282] width 47 height 12
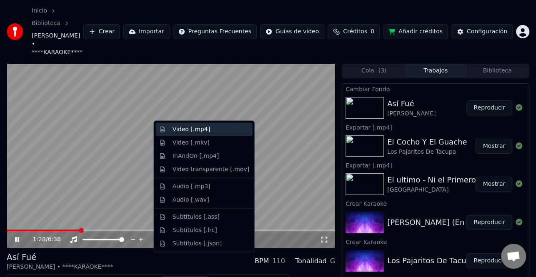
click at [202, 133] on div "Video [.mp4]" at bounding box center [190, 129] width 37 height 8
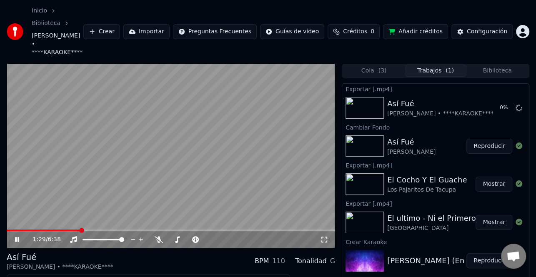
click at [15, 236] on icon at bounding box center [22, 239] width 19 height 7
click at [491, 100] on button "Mostrar" at bounding box center [493, 107] width 37 height 15
click at [68, 276] on button "Video" at bounding box center [60, 282] width 33 height 12
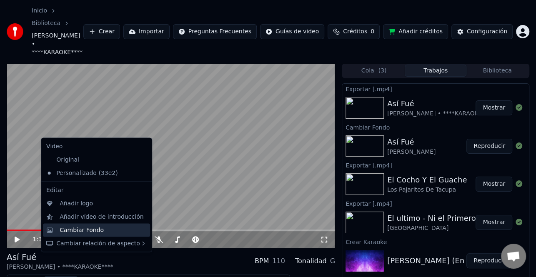
drag, startPoint x: 92, startPoint y: 230, endPoint x: 98, endPoint y: 230, distance: 5.4
click at [98, 230] on div "Cambiar Fondo" at bounding box center [82, 230] width 44 height 8
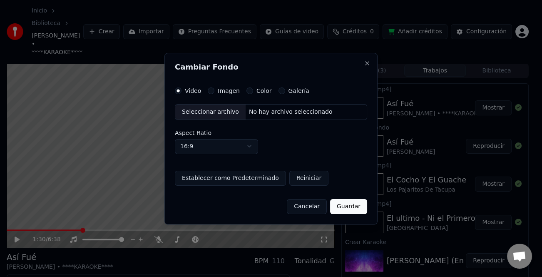
click at [197, 110] on div "Seleccionar archivo" at bounding box center [210, 112] width 70 height 15
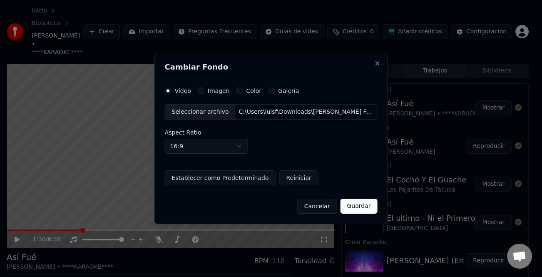
click at [359, 202] on button "Guardar" at bounding box center [358, 206] width 37 height 15
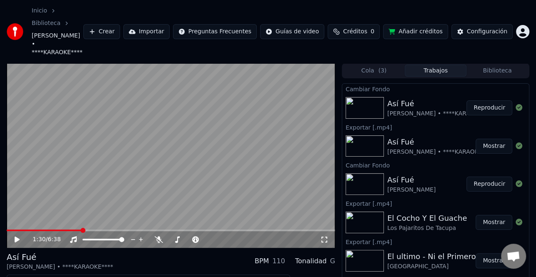
click at [479, 100] on button "Reproducir" at bounding box center [489, 107] width 46 height 15
click at [251, 230] on span at bounding box center [171, 231] width 328 height 2
click at [178, 276] on button "Descargar" at bounding box center [185, 282] width 47 height 12
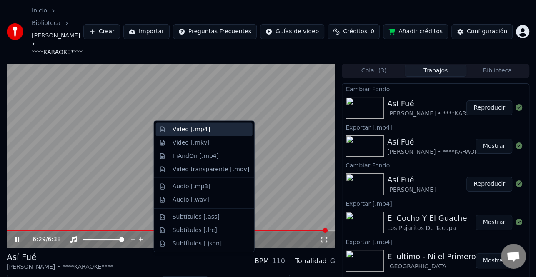
click at [220, 125] on div "Video [.mp4]" at bounding box center [210, 129] width 77 height 8
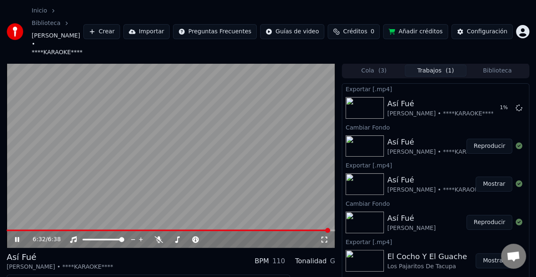
click at [19, 237] on icon at bounding box center [17, 239] width 4 height 5
click at [492, 100] on button "Mostrar" at bounding box center [493, 107] width 37 height 15
